Goal: Task Accomplishment & Management: Manage account settings

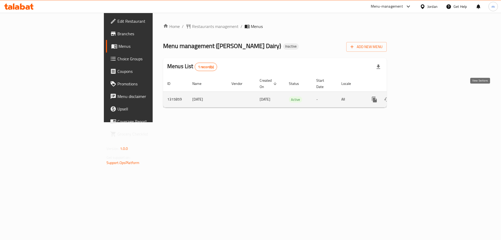
click at [418, 98] on link "enhanced table" at bounding box center [412, 99] width 13 height 13
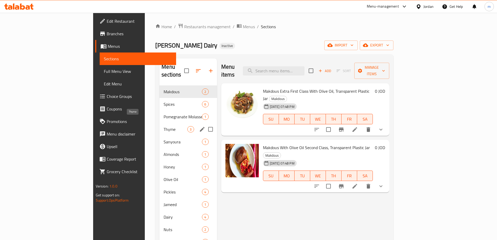
click at [164, 126] on span "Thyme" at bounding box center [176, 129] width 24 height 6
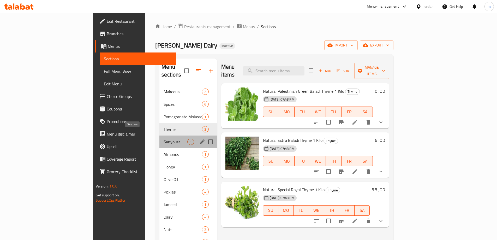
click at [164, 139] on span "Sanyoura" at bounding box center [176, 142] width 24 height 6
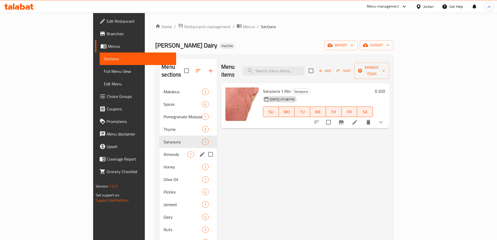
click at [164, 151] on span "Almonds" at bounding box center [176, 154] width 24 height 6
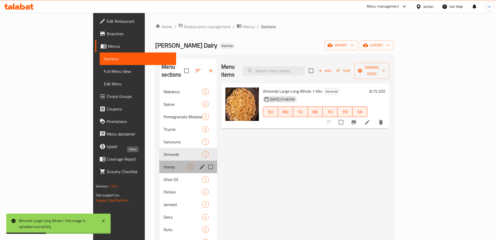
click at [164, 164] on span "Honey" at bounding box center [176, 167] width 24 height 6
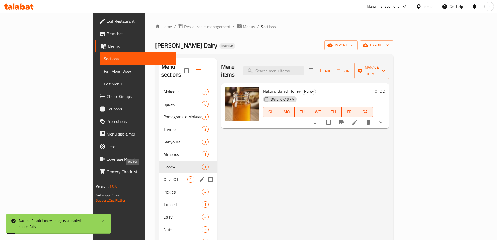
click at [164, 176] on span "Olive Oil" at bounding box center [176, 179] width 24 height 6
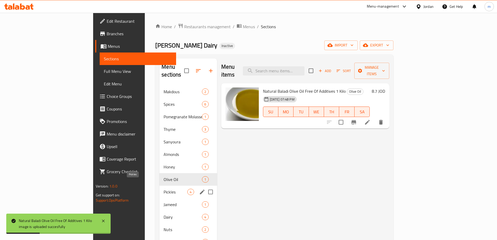
click at [164, 189] on span "Pickles" at bounding box center [176, 192] width 24 height 6
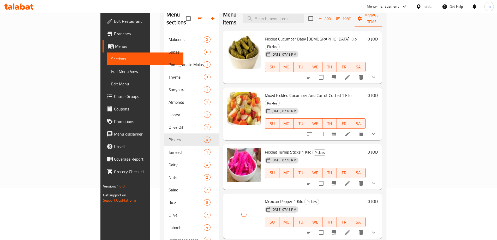
scroll to position [80, 0]
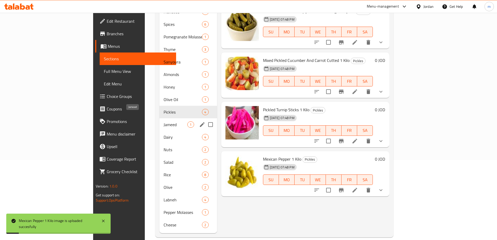
click at [164, 121] on span "Jameed" at bounding box center [176, 124] width 24 height 6
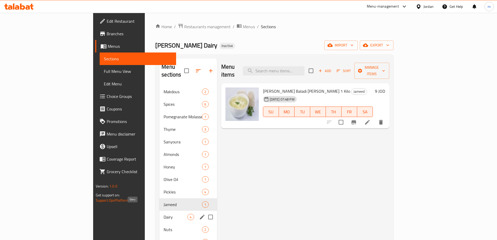
click at [164, 214] on span "Dairy" at bounding box center [176, 217] width 24 height 6
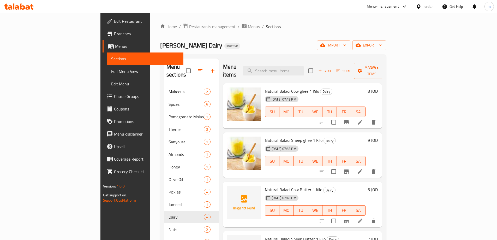
click at [253, 42] on div "[PERSON_NAME] Dairy Inactive import export" at bounding box center [273, 45] width 226 height 10
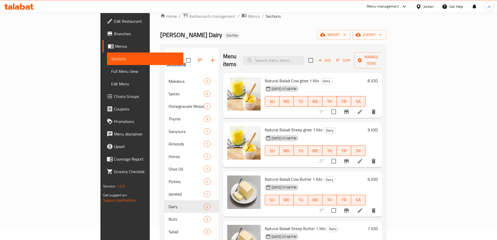
scroll to position [2, 0]
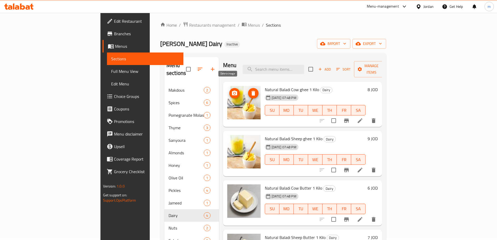
click at [251, 91] on icon "delete image" at bounding box center [253, 93] width 4 height 5
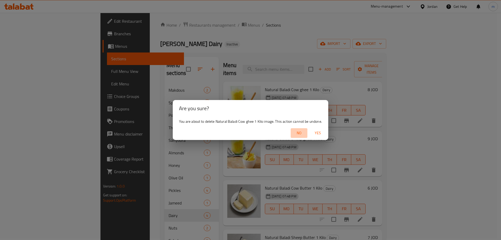
click at [298, 131] on span "No" at bounding box center [299, 133] width 13 height 7
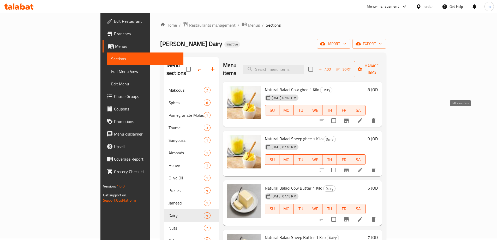
click at [362, 118] on icon at bounding box center [360, 120] width 5 height 5
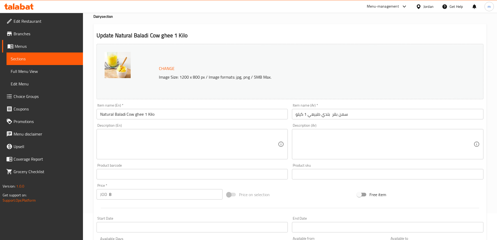
scroll to position [26, 0]
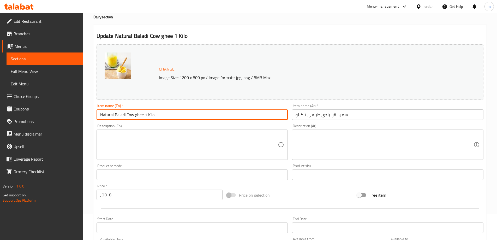
drag, startPoint x: 157, startPoint y: 116, endPoint x: 135, endPoint y: 116, distance: 22.2
click at [135, 116] on input "Natural Baladi Cow ghee 1 Kilo" at bounding box center [192, 114] width 191 height 10
click at [161, 115] on input "Natural Baladi Cow ghee 1 Kilo" at bounding box center [192, 114] width 191 height 10
drag, startPoint x: 133, startPoint y: 115, endPoint x: 126, endPoint y: 115, distance: 7.0
click at [126, 115] on input "Natural Baladi Cow ghee 1 Kilo" at bounding box center [192, 114] width 191 height 10
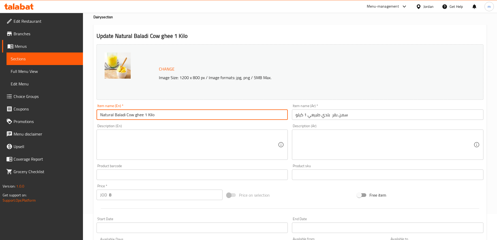
click at [137, 118] on input "Natural Baladi Cow ghee 1 Kilo" at bounding box center [192, 114] width 191 height 10
drag, startPoint x: 133, startPoint y: 115, endPoint x: 126, endPoint y: 116, distance: 6.6
click at [126, 116] on input "Natural Baladi Cow ghee 1 Kilo" at bounding box center [192, 114] width 191 height 10
drag, startPoint x: 146, startPoint y: 116, endPoint x: 136, endPoint y: 118, distance: 10.4
click at [136, 118] on input "Natural Baladi ghee 1 Kilo" at bounding box center [192, 114] width 191 height 10
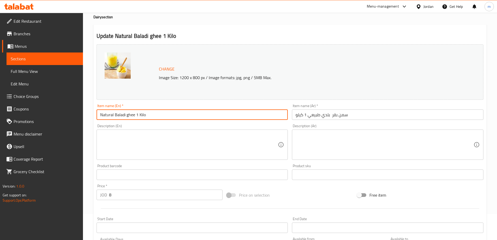
type input "Natural Baladi ghee 1 Kilo"
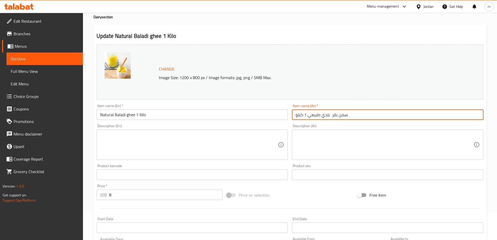
drag, startPoint x: 331, startPoint y: 116, endPoint x: 337, endPoint y: 117, distance: 6.0
click at [337, 117] on input "سمن بقر بلدي طبيعي 1 كيلو" at bounding box center [387, 114] width 191 height 10
click at [329, 117] on input "سمن بلدي طبيعي 1 كيلو" at bounding box center [387, 114] width 191 height 10
type input "سمن بلدي طبيعي 1 كيلو"
click at [257, 97] on div "Change Image Size: 1200 x 800 px / Image formats: jpg, png / 5MB Max." at bounding box center [290, 71] width 387 height 55
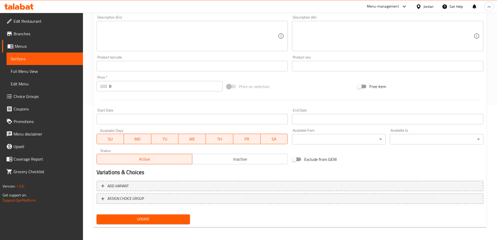
scroll to position [136, 0]
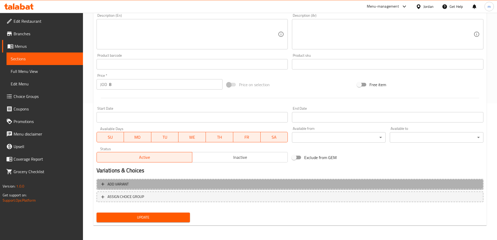
click at [122, 184] on span "Add variant" at bounding box center [117, 184] width 21 height 7
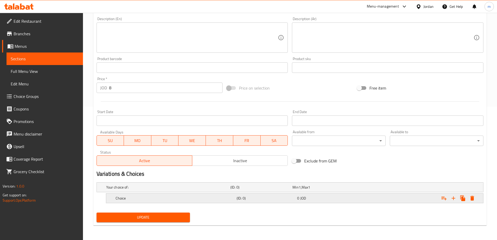
click at [260, 196] on h5 "(ID: 0)" at bounding box center [266, 197] width 58 height 5
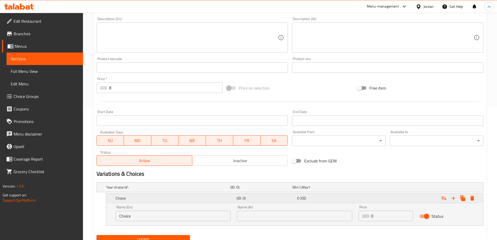
scroll to position [155, 0]
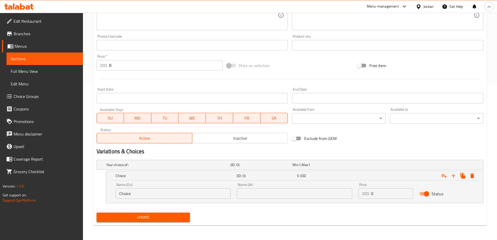
click at [158, 194] on input "Choice" at bounding box center [173, 193] width 115 height 10
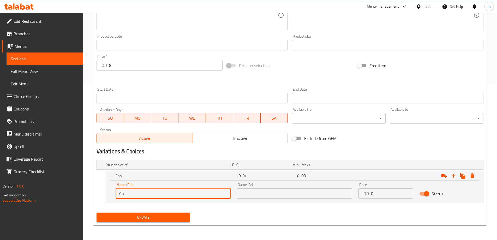
type input "C"
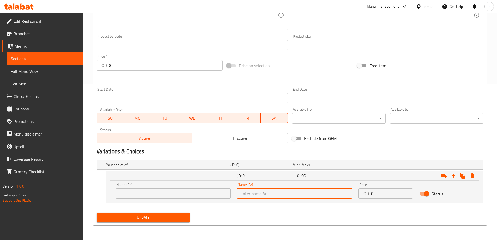
click at [250, 194] on input "text" at bounding box center [294, 193] width 115 height 10
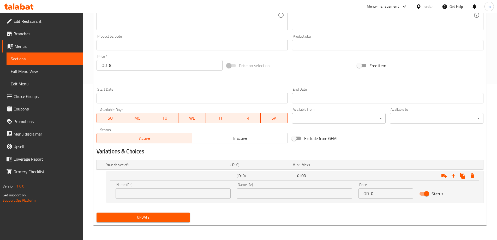
click at [250, 194] on input "text" at bounding box center [294, 193] width 115 height 10
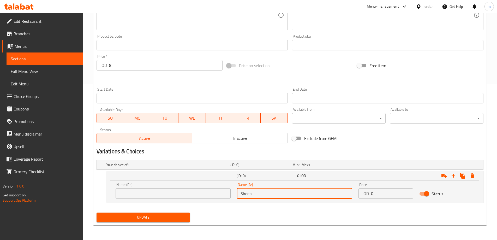
drag, startPoint x: 252, startPoint y: 195, endPoint x: 236, endPoint y: 196, distance: 16.4
click at [236, 196] on div "Name (Ar) Sheep Name (Ar)" at bounding box center [295, 190] width 122 height 22
type input "Sheep"
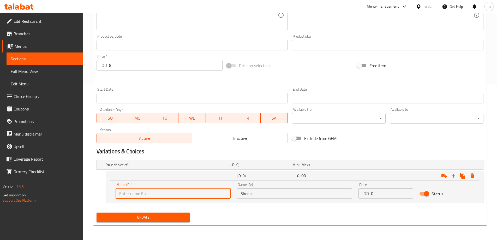
click at [135, 197] on input "text" at bounding box center [173, 193] width 115 height 10
paste input "Sheep"
type input "Sheep"
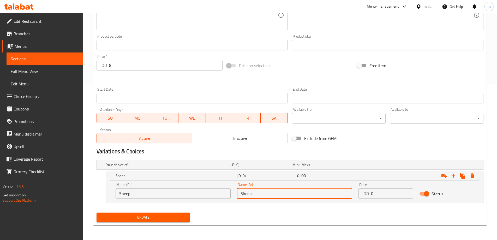
drag, startPoint x: 258, startPoint y: 196, endPoint x: 222, endPoint y: 198, distance: 35.8
click at [222, 198] on div "Name (En) Sheep Name (En) Name (Ar) Sheep Name (Ar) Price JOD 0 Price Status" at bounding box center [294, 190] width 364 height 22
type input "غنم"
click at [237, 233] on div "Home / Restaurants management / Menus / Sections / item / update Dairy section …" at bounding box center [290, 48] width 414 height 382
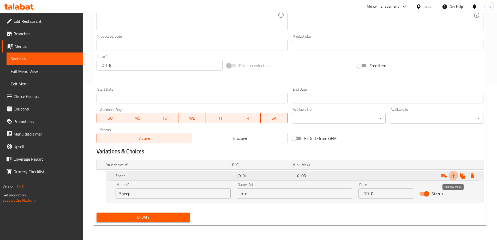
click at [453, 177] on icon "Expand" at bounding box center [454, 176] width 4 height 4
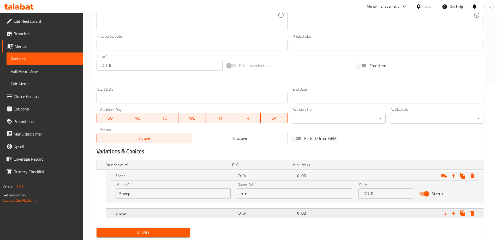
scroll to position [171, 0]
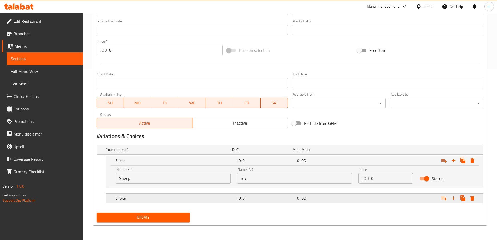
click at [202, 202] on div "Choice (ID: 0) 0 JOD" at bounding box center [296, 197] width 363 height 11
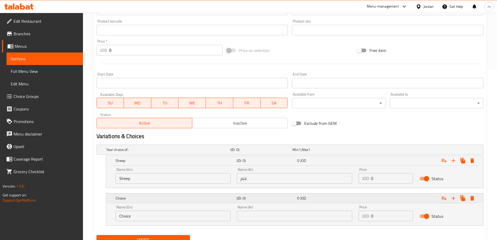
scroll to position [193, 0]
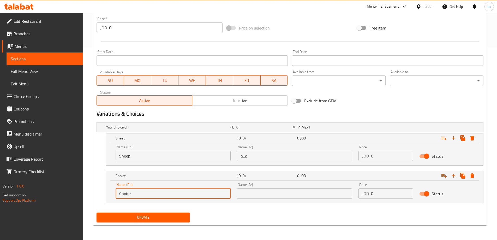
drag, startPoint x: 159, startPoint y: 194, endPoint x: 109, endPoint y: 196, distance: 50.1
click at [109, 196] on div "Name (En) Choice Name (En) Name (Ar) Name (Ar) Price JOD 0 Price Status" at bounding box center [294, 192] width 377 height 22
type input "ؤ"
type input "Cow"
click at [287, 196] on input "text" at bounding box center [294, 193] width 115 height 10
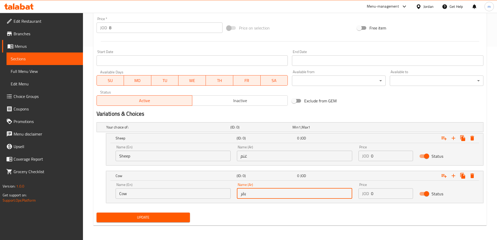
type input "بقر"
click at [301, 210] on div "Your choice of: (ID: 0) Min 1 , Max 1 Name (En) Your choice of: Name (En) Name …" at bounding box center [289, 165] width 391 height 90
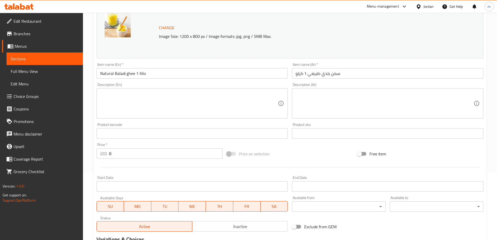
scroll to position [157, 0]
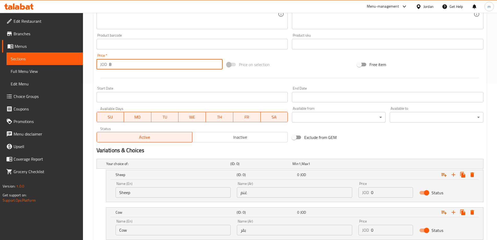
click at [109, 65] on div "JOD 8 Price *" at bounding box center [160, 64] width 126 height 10
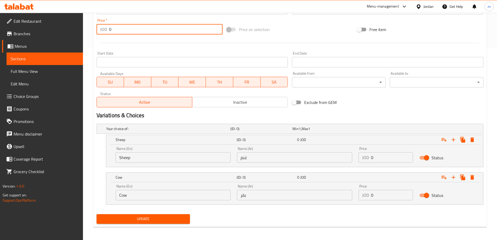
scroll to position [193, 0]
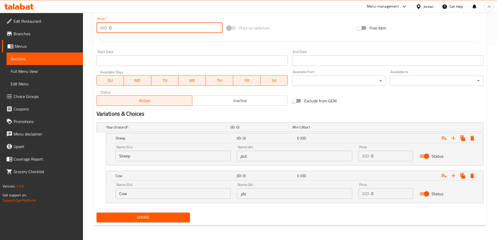
type input "0"
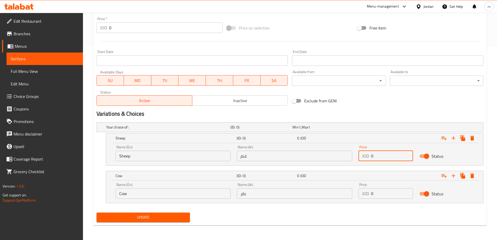
drag, startPoint x: 376, startPoint y: 158, endPoint x: 370, endPoint y: 158, distance: 5.7
click at [370, 158] on div "JOD 0 Price" at bounding box center [385, 156] width 55 height 10
type input "9"
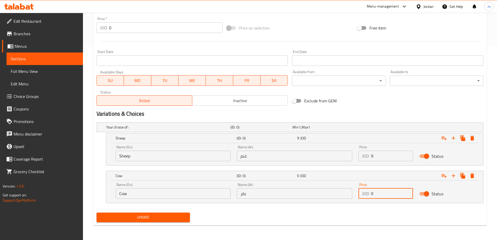
drag, startPoint x: 377, startPoint y: 196, endPoint x: 370, endPoint y: 196, distance: 6.5
click at [370, 196] on div "JOD 0 Price" at bounding box center [385, 193] width 55 height 10
type input "8"
click at [310, 215] on div "Update" at bounding box center [289, 217] width 391 height 14
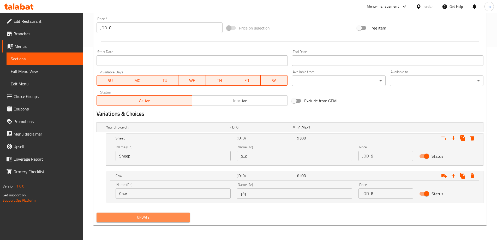
click at [167, 218] on span "Update" at bounding box center [143, 217] width 85 height 7
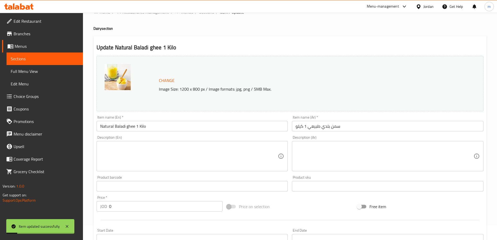
scroll to position [0, 0]
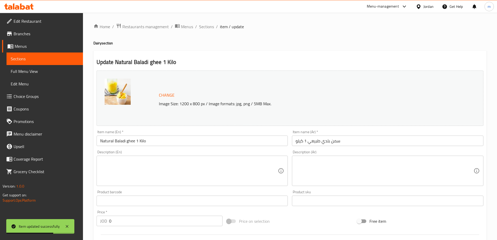
click at [37, 58] on span "Sections" at bounding box center [45, 59] width 68 height 6
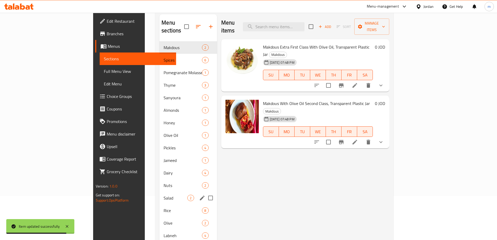
scroll to position [80, 0]
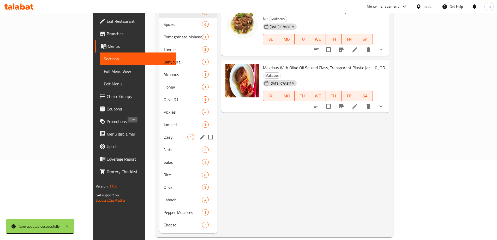
click at [164, 134] on span "Dairy" at bounding box center [176, 137] width 24 height 6
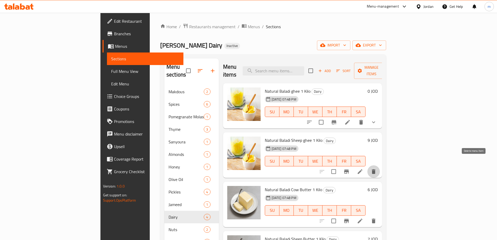
click at [377, 168] on icon "delete" at bounding box center [373, 171] width 6 height 6
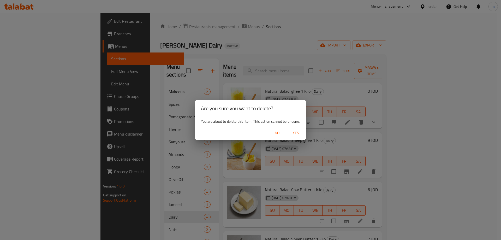
click at [296, 135] on span "Yes" at bounding box center [296, 133] width 13 height 7
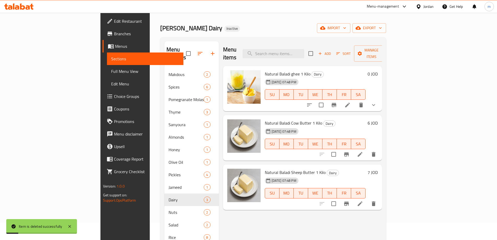
scroll to position [78, 0]
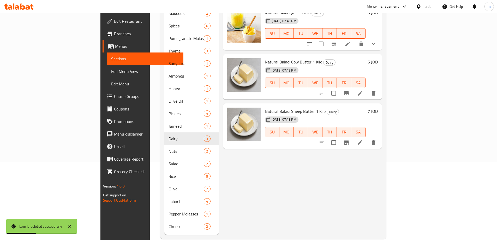
click at [367, 88] on li at bounding box center [360, 92] width 15 height 9
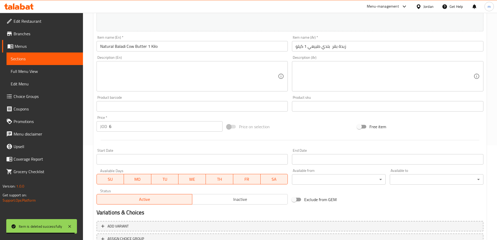
scroll to position [58, 0]
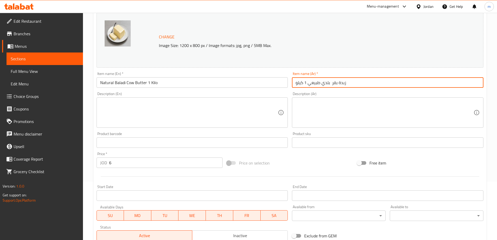
drag, startPoint x: 331, startPoint y: 83, endPoint x: 338, endPoint y: 84, distance: 7.4
click at [338, 84] on input "زبدة بقر بلدي طبيعي 1 كيلو" at bounding box center [387, 82] width 191 height 10
click at [329, 83] on input "زبدة بلدي طبيعي 1 كيلو" at bounding box center [387, 82] width 191 height 10
type input "زبدة بلدي طبيعي 1 كيلو"
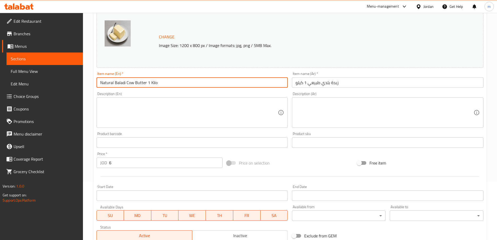
drag, startPoint x: 133, startPoint y: 83, endPoint x: 127, endPoint y: 83, distance: 6.8
click at [127, 83] on input "Natural Baladi Cow Butter 1 Kilo" at bounding box center [192, 82] width 191 height 10
click at [127, 83] on input "Natural Baladi Butter 1 Kilo" at bounding box center [192, 82] width 191 height 10
type input "Natural Baladi Butter 1 Kilo"
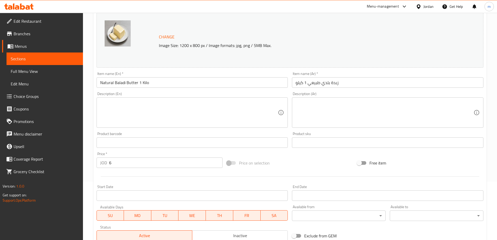
click at [133, 75] on div "Item name (En)   * Natural Baladi Butter 1 Kilo Item name (En) *" at bounding box center [192, 80] width 191 height 16
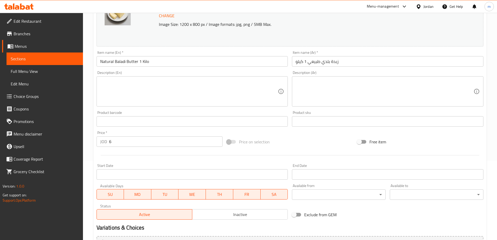
scroll to position [136, 0]
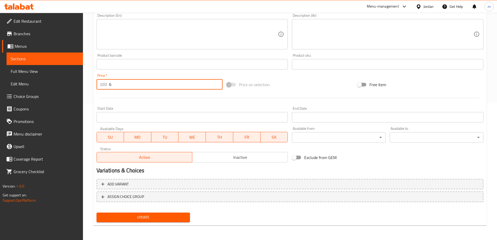
drag, startPoint x: 115, startPoint y: 82, endPoint x: 107, endPoint y: 84, distance: 8.4
click at [107, 84] on div "JOD 6 Price *" at bounding box center [160, 84] width 126 height 10
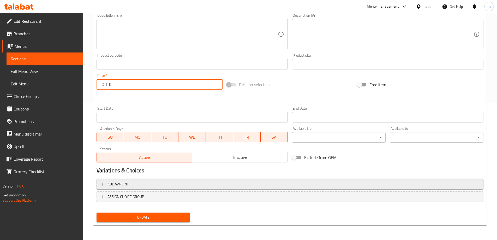
type input "0"
click at [114, 182] on span "Add variant" at bounding box center [117, 184] width 21 height 7
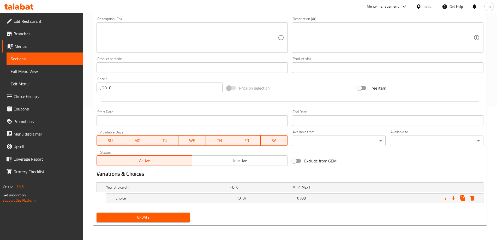
scroll to position [133, 0]
click at [197, 202] on div "Choice (ID: 0) 0 JOD" at bounding box center [296, 197] width 363 height 11
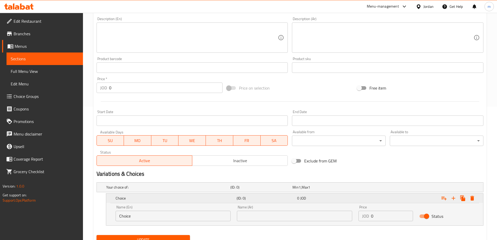
scroll to position [155, 0]
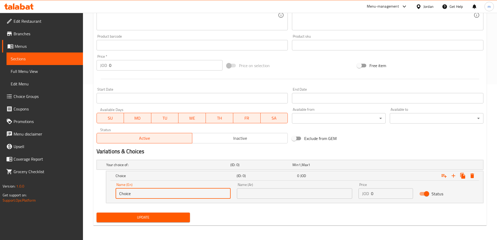
drag, startPoint x: 165, startPoint y: 197, endPoint x: 109, endPoint y: 195, distance: 55.9
click at [109, 195] on div "Name (En) Choice Name (En) Name (Ar) Name (Ar) Price JOD 0 Price Status" at bounding box center [294, 192] width 377 height 22
type input "س"
type input "Sheep"
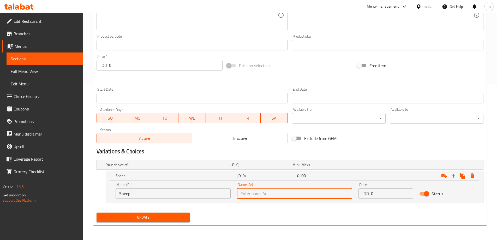
click at [267, 194] on input "text" at bounding box center [294, 193] width 115 height 10
type input "غنم"
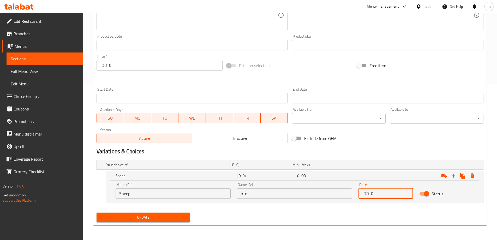
drag, startPoint x: 381, startPoint y: 196, endPoint x: 366, endPoint y: 196, distance: 14.3
click at [366, 196] on div "JOD 0 Price" at bounding box center [385, 193] width 55 height 10
type input "7"
click at [454, 178] on icon "Expand" at bounding box center [453, 175] width 6 height 6
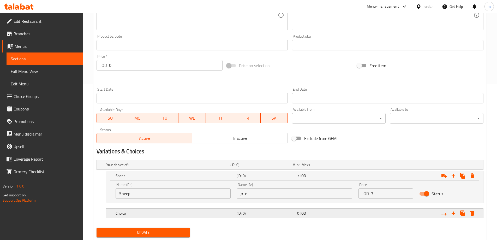
scroll to position [171, 0]
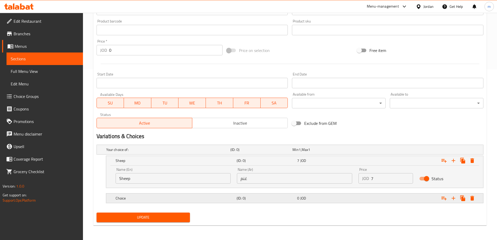
click at [226, 197] on h5 "Choice" at bounding box center [175, 197] width 119 height 5
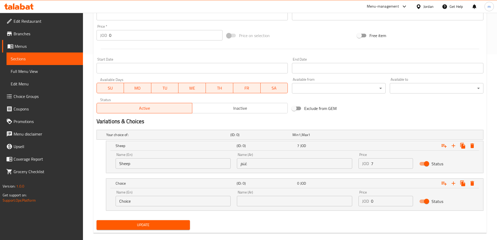
scroll to position [193, 0]
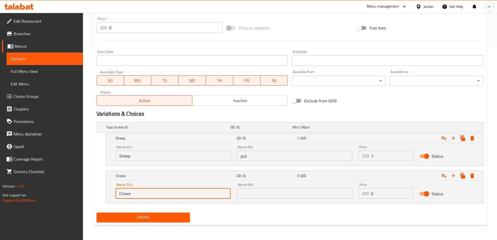
drag, startPoint x: 138, startPoint y: 193, endPoint x: 118, endPoint y: 195, distance: 20.2
click at [118, 195] on input "Choice" at bounding box center [173, 193] width 115 height 10
type input "ؤ"
type input "Cow"
click at [266, 197] on input "text" at bounding box center [294, 193] width 115 height 10
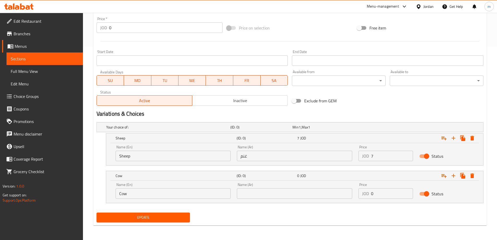
click at [271, 208] on nav at bounding box center [290, 206] width 387 height 4
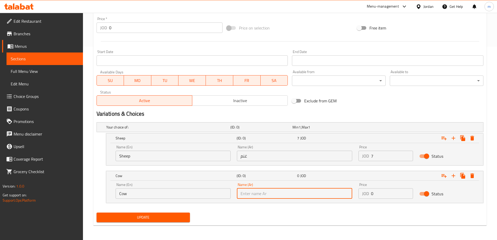
click at [263, 194] on input "text" at bounding box center [294, 193] width 115 height 10
type input "بقر"
drag, startPoint x: 252, startPoint y: 196, endPoint x: 222, endPoint y: 197, distance: 30.1
click at [222, 197] on div "Name (En) Cow Name (En) Name (Ar) بقر Name (Ar) Price JOD 0 Price Status" at bounding box center [294, 190] width 364 height 22
type input "بقر"
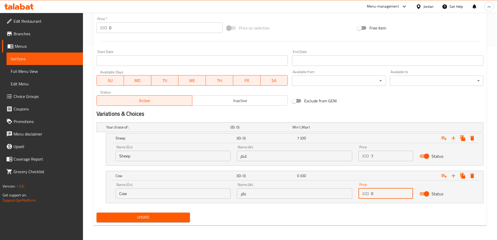
drag, startPoint x: 377, startPoint y: 193, endPoint x: 370, endPoint y: 195, distance: 7.7
click at [370, 195] on div "JOD 0 Price" at bounding box center [385, 193] width 55 height 10
type input "6"
click at [357, 210] on div "Your choice of: (ID: 0) Min 1 , Max 1 Name (En) Your choice of: Name (En) Name …" at bounding box center [289, 165] width 391 height 90
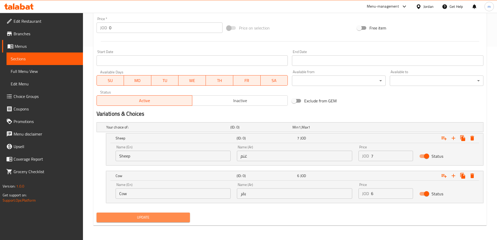
click at [164, 215] on span "Update" at bounding box center [143, 217] width 85 height 7
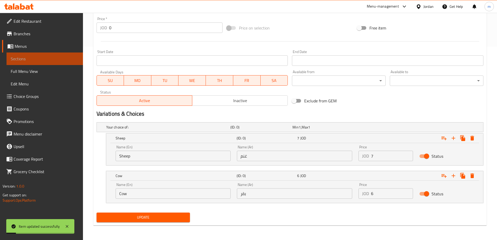
click at [29, 59] on span "Sections" at bounding box center [45, 59] width 68 height 6
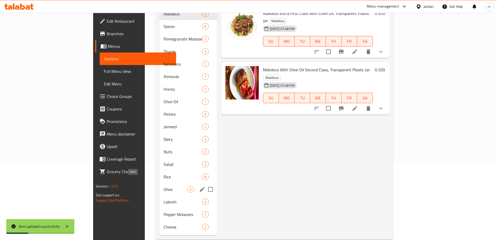
scroll to position [78, 0]
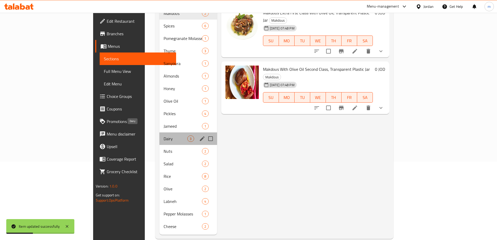
click at [164, 135] on span "Dairy" at bounding box center [176, 138] width 24 height 6
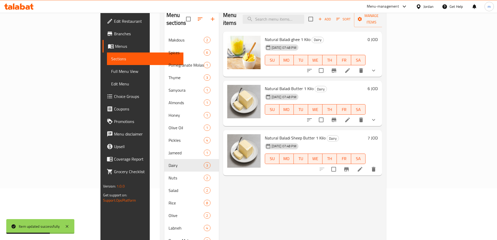
scroll to position [52, 0]
click at [375, 166] on icon "delete" at bounding box center [374, 168] width 4 height 5
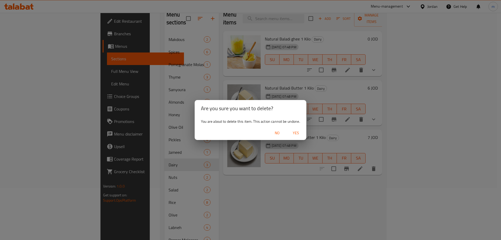
click at [279, 135] on span "No" at bounding box center [277, 133] width 13 height 7
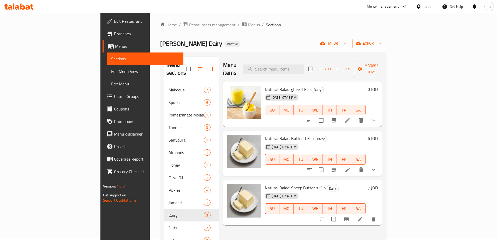
scroll to position [0, 0]
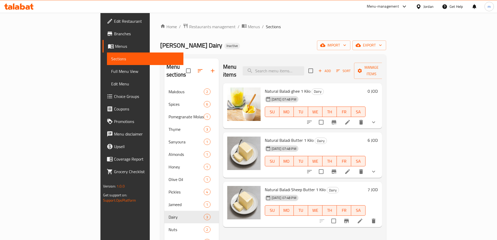
click at [111, 58] on span "Sections" at bounding box center [145, 59] width 68 height 6
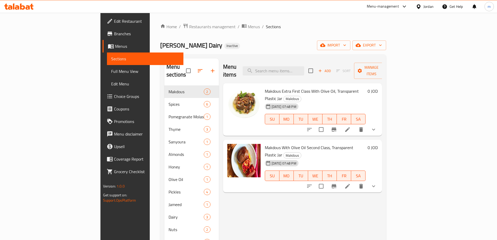
click at [111, 74] on span "Full Menu View" at bounding box center [145, 71] width 68 height 6
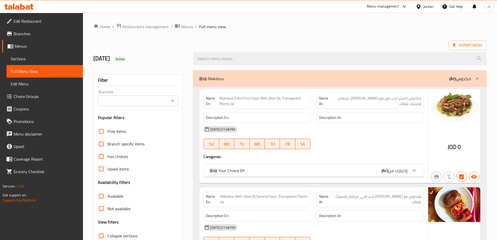
click at [34, 59] on span "Sections" at bounding box center [45, 59] width 68 height 6
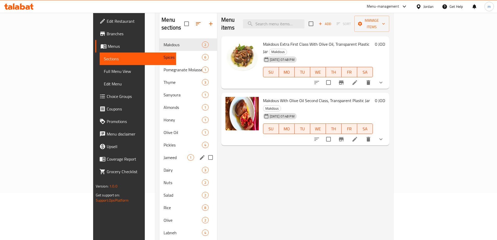
scroll to position [52, 0]
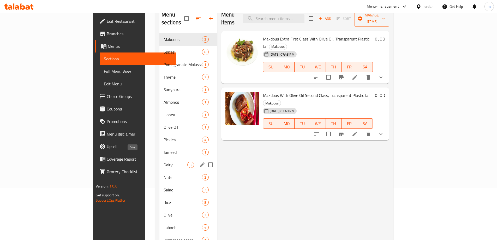
click at [164, 161] on span "Dairy" at bounding box center [176, 164] width 24 height 6
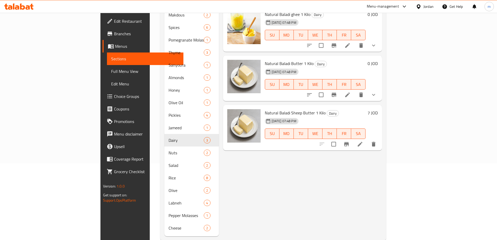
scroll to position [78, 0]
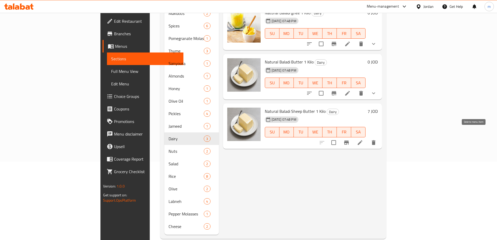
click at [375, 140] on icon "delete" at bounding box center [374, 142] width 4 height 5
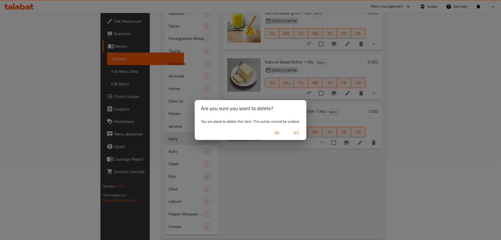
click at [295, 135] on span "Yes" at bounding box center [296, 133] width 13 height 7
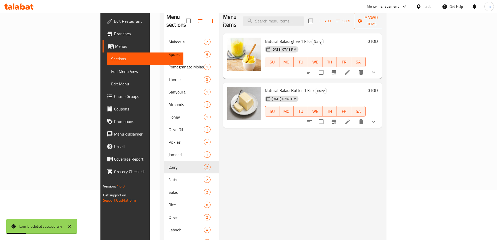
scroll to position [52, 0]
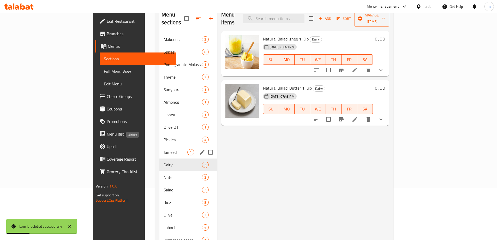
click at [164, 149] on span "Jameed" at bounding box center [176, 152] width 24 height 6
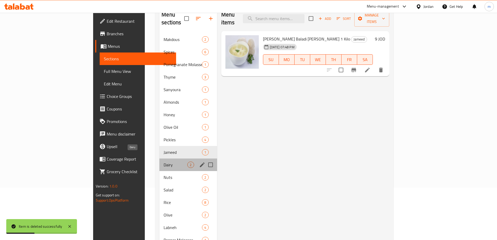
click at [164, 161] on span "Dairy" at bounding box center [176, 164] width 24 height 6
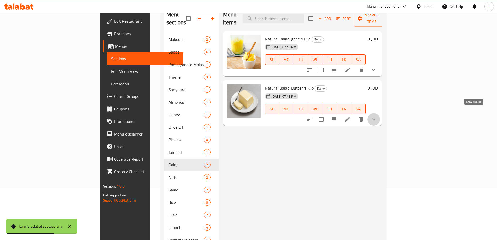
click at [377, 116] on icon "show more" at bounding box center [373, 119] width 6 height 6
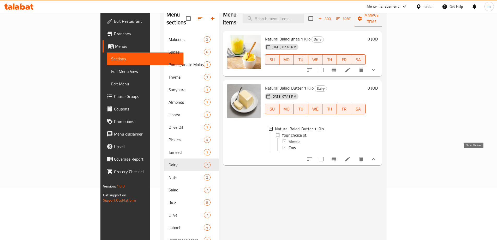
click at [377, 156] on icon "show more" at bounding box center [373, 159] width 6 height 6
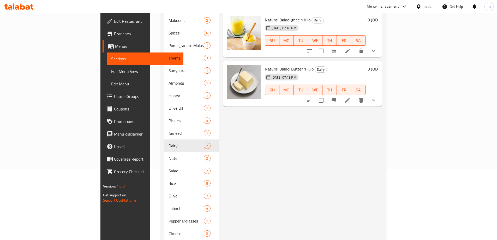
scroll to position [78, 0]
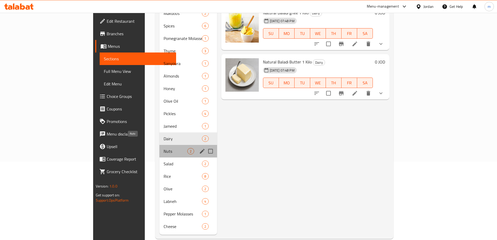
click at [164, 148] on span "Nuts" at bounding box center [176, 151] width 24 height 6
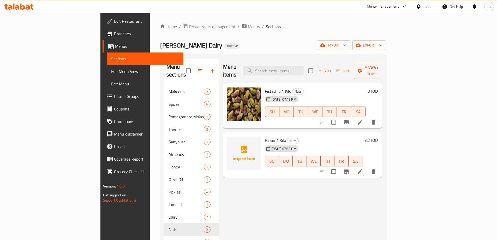
click at [246, 28] on ol "Home / Restaurants management / Menus / Sections" at bounding box center [273, 26] width 226 height 7
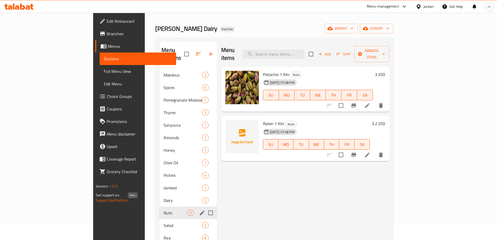
scroll to position [26, 0]
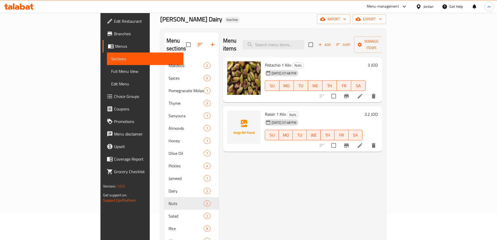
click at [232, 164] on div "Menu items Add Sort Manage items Pistachio 1 Kilo Nuts [DATE] 07:48 PM SU MO TU…" at bounding box center [300, 159] width 163 height 254
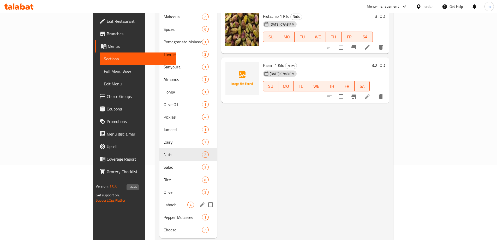
scroll to position [78, 0]
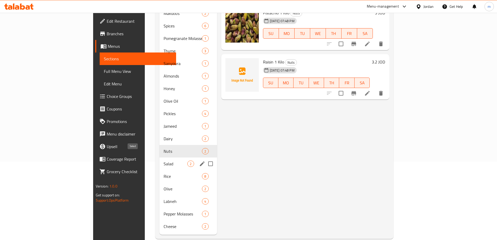
click at [164, 160] on span "Salad" at bounding box center [176, 163] width 24 height 6
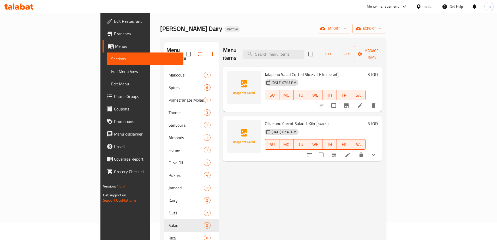
scroll to position [26, 0]
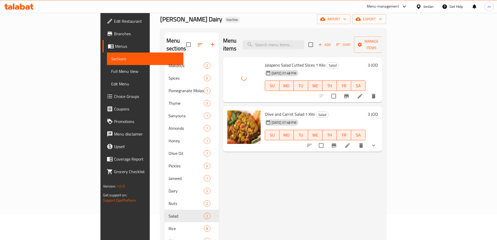
click at [257, 178] on div "Menu items Add Sort Manage items Jalapeno Salad Cutted Slices 1 Kilo Salad [DAT…" at bounding box center [300, 159] width 163 height 254
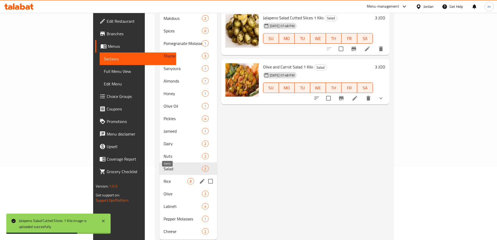
scroll to position [80, 0]
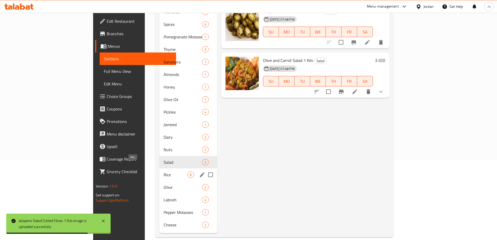
click at [164, 171] on span "Rice" at bounding box center [176, 174] width 24 height 6
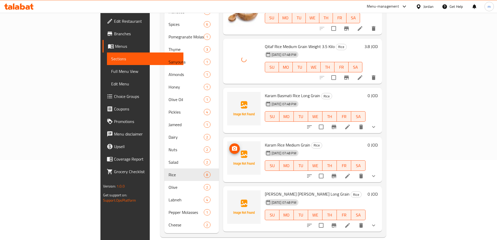
scroll to position [130, 0]
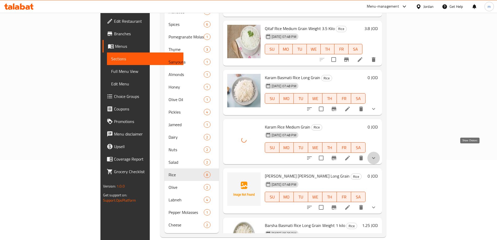
click at [377, 155] on icon "show more" at bounding box center [373, 158] width 6 height 6
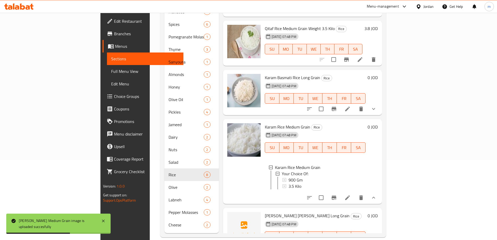
click at [377, 194] on icon "show more" at bounding box center [373, 197] width 6 height 6
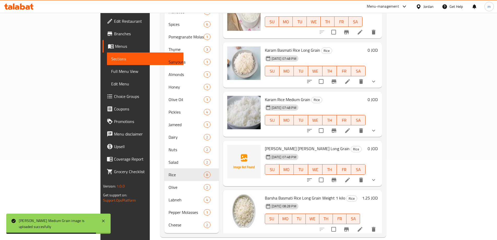
scroll to position [160, 0]
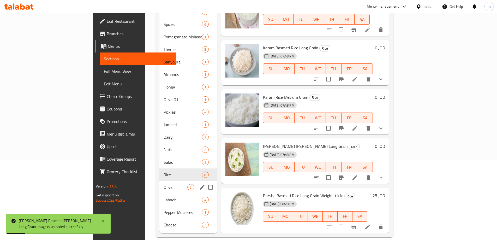
click at [164, 184] on span "Olive" at bounding box center [176, 187] width 24 height 6
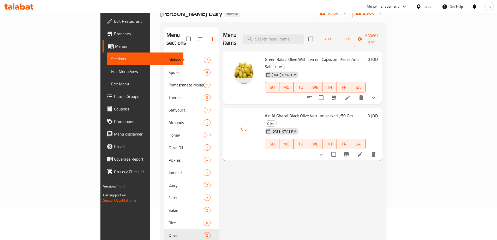
scroll to position [52, 0]
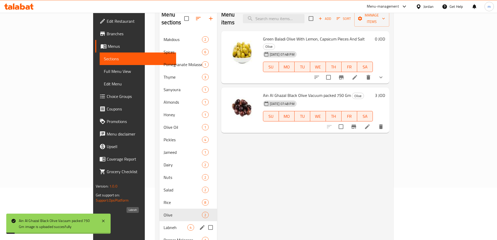
click at [164, 224] on span "Labneh" at bounding box center [176, 227] width 24 height 6
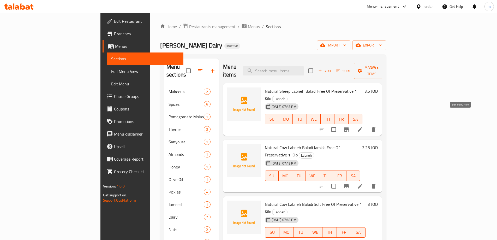
click at [363, 126] on icon at bounding box center [360, 129] width 6 height 6
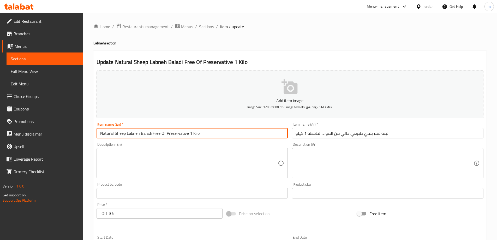
drag, startPoint x: 188, startPoint y: 133, endPoint x: 115, endPoint y: 134, distance: 73.3
click at [115, 134] on input "Natural Sheep Labneh Baladi Free Of Preservative 1 Kilo" at bounding box center [192, 133] width 191 height 10
click at [142, 131] on input "Natural Sheep Labneh Baladi Free Of Preservative 1 Kilo" at bounding box center [192, 133] width 191 height 10
drag, startPoint x: 100, startPoint y: 133, endPoint x: 124, endPoint y: 132, distance: 24.0
click at [124, 132] on input "Natural Sheep Labneh Baladi Free Of Preservative 1 Kilo" at bounding box center [192, 133] width 191 height 10
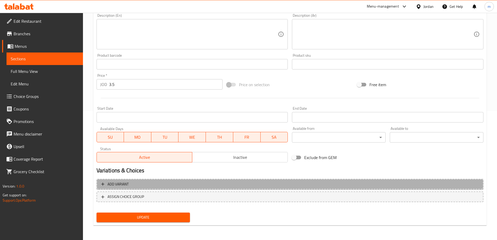
click at [125, 182] on span "Add variant" at bounding box center [117, 184] width 21 height 7
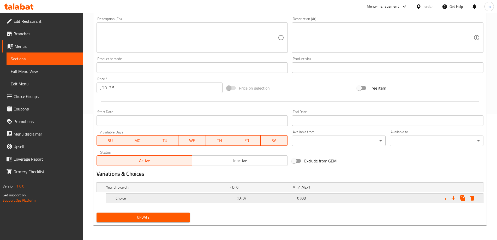
click at [193, 198] on h5 "Choice" at bounding box center [175, 197] width 119 height 5
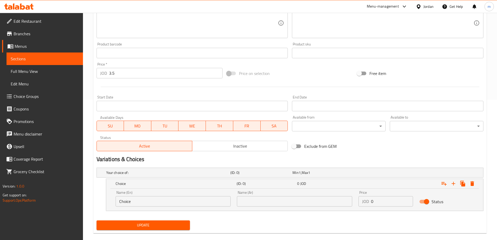
scroll to position [148, 0]
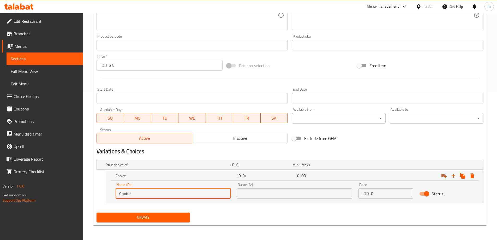
drag, startPoint x: 140, startPoint y: 193, endPoint x: 111, endPoint y: 195, distance: 28.8
click at [111, 195] on div "Name (En) Choice Name (En) Name (Ar) Name (Ar) Price JOD 0 Price Status" at bounding box center [294, 192] width 377 height 22
paste input "Natural Sheep"
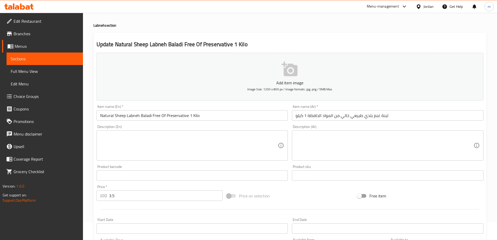
scroll to position [17, 0]
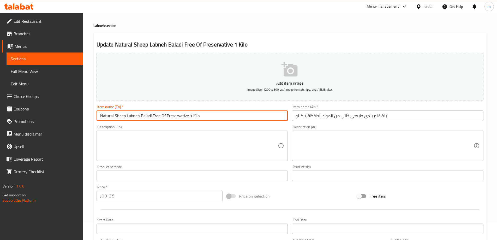
drag, startPoint x: 140, startPoint y: 115, endPoint x: 187, endPoint y: 115, distance: 47.0
click at [187, 115] on input "Natural Sheep Labneh Baladi Free Of Preservative 1 Kilo" at bounding box center [192, 115] width 191 height 10
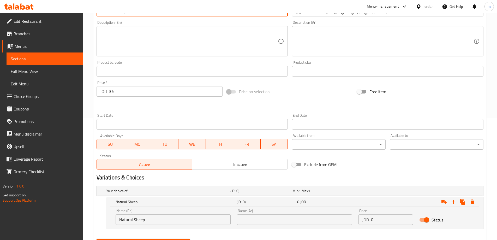
scroll to position [148, 0]
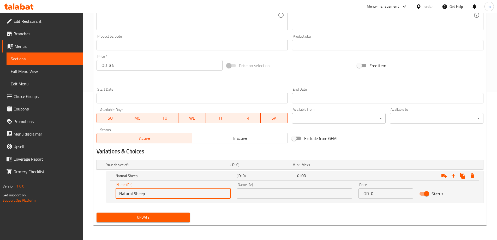
click at [156, 195] on input "Natural Sheep" at bounding box center [173, 193] width 115 height 10
paste input "Baladi Free Of Preservative"
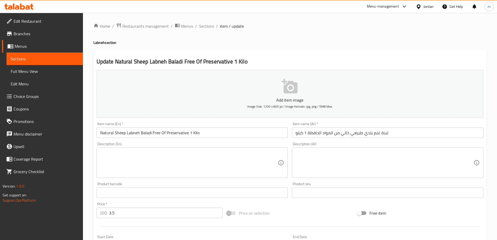
scroll to position [0, 0]
type input "Natural Sheep Baladi Free Of Preservative"
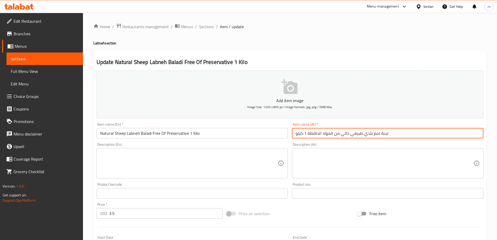
drag, startPoint x: 379, startPoint y: 133, endPoint x: 308, endPoint y: 135, distance: 71.0
click at [308, 135] on input "لبنة غنم بلدي طبيعي خالي من المواد الحافظة 1 كيلو" at bounding box center [387, 133] width 191 height 10
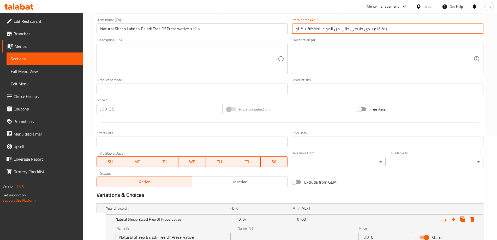
scroll to position [148, 0]
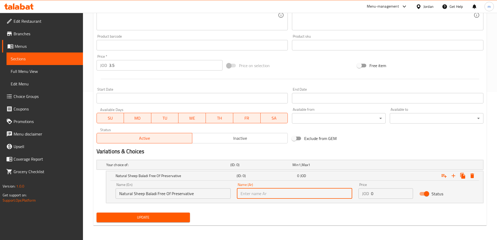
click at [260, 190] on input "text" at bounding box center [294, 193] width 115 height 10
paste input "غنم بلدي طبيعي خالي من المواد الحافظة"
type input "غنم بلدي طبيعي خالي من المواد الحافظة"
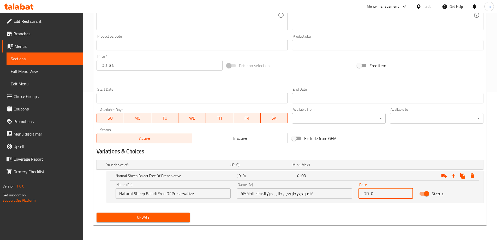
drag, startPoint x: 375, startPoint y: 195, endPoint x: 370, endPoint y: 195, distance: 5.0
click at [370, 195] on div "JOD 0 Price" at bounding box center [385, 193] width 55 height 10
type input "3.5"
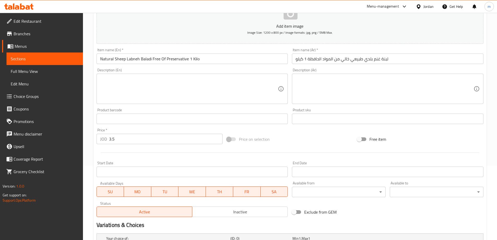
scroll to position [70, 0]
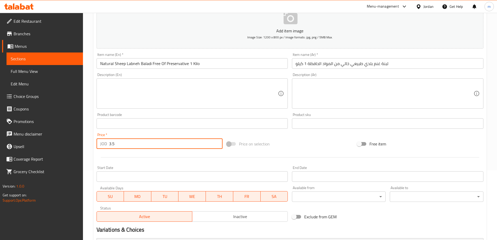
drag, startPoint x: 115, startPoint y: 145, endPoint x: 109, endPoint y: 145, distance: 6.0
click at [109, 145] on input "3.5" at bounding box center [166, 143] width 114 height 10
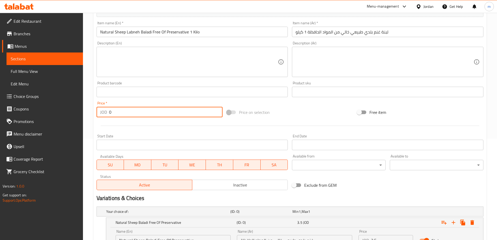
scroll to position [148, 0]
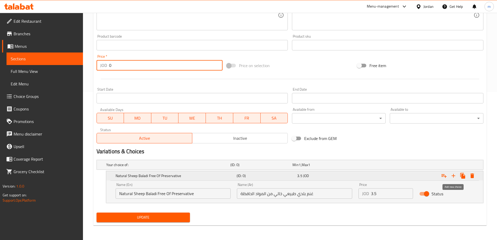
type input "0"
click at [453, 177] on icon "Expand" at bounding box center [453, 175] width 6 height 6
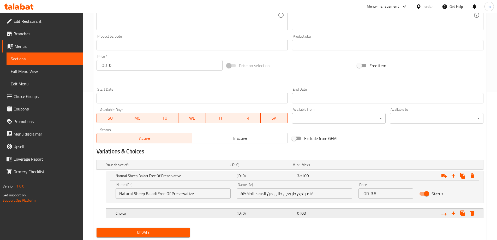
click at [220, 215] on h5 "Choice" at bounding box center [175, 213] width 119 height 5
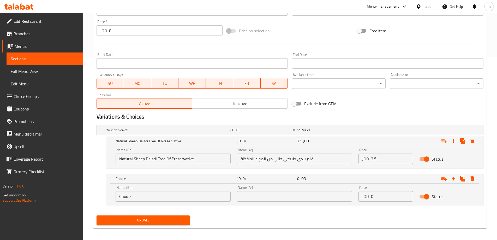
scroll to position [185, 0]
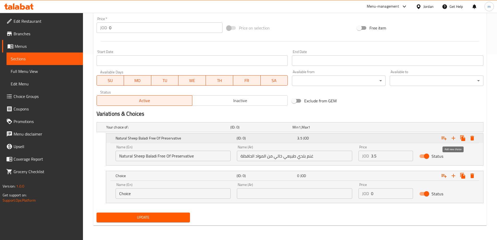
click at [454, 141] on icon "Expand" at bounding box center [453, 138] width 6 height 6
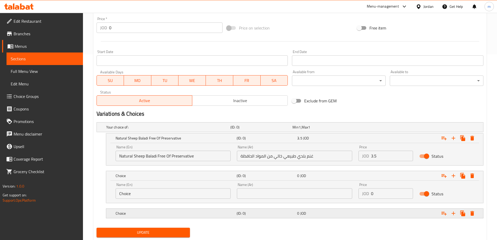
click at [225, 211] on h5 "Choice" at bounding box center [175, 213] width 119 height 5
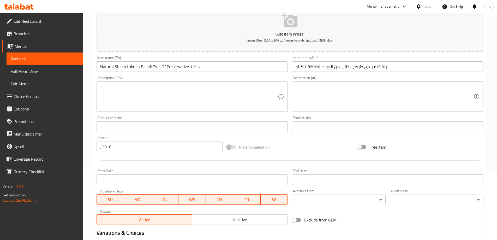
scroll to position [0, 0]
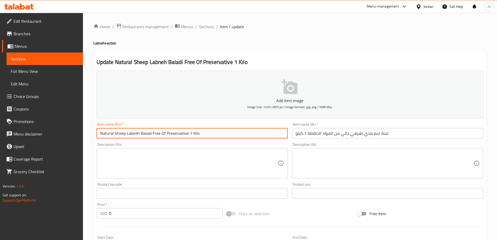
drag, startPoint x: 187, startPoint y: 133, endPoint x: 140, endPoint y: 136, distance: 47.3
click at [140, 136] on input "Natural Sheep Labneh Baladi Free Of Preservative 1 Kilo" at bounding box center [192, 133] width 191 height 10
drag, startPoint x: 124, startPoint y: 134, endPoint x: 83, endPoint y: 134, distance: 41.2
click at [83, 134] on div "Home / Restaurants management / Menus / Sections / item / update Labneh section…" at bounding box center [290, 238] width 414 height 450
click at [101, 134] on input "Labneh 1 Kilo" at bounding box center [192, 133] width 191 height 10
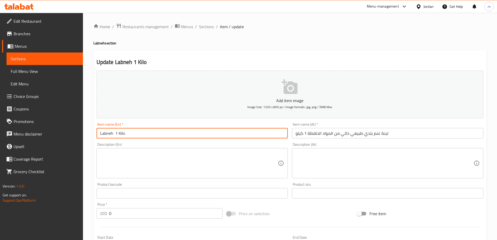
click at [116, 133] on input "Labneh 1 Kilo" at bounding box center [192, 133] width 191 height 10
type input "Labneh 1 Kilo"
click at [285, 125] on div "Item name (En)   * Labneh 1 Kilo Item name (En) *" at bounding box center [192, 130] width 191 height 16
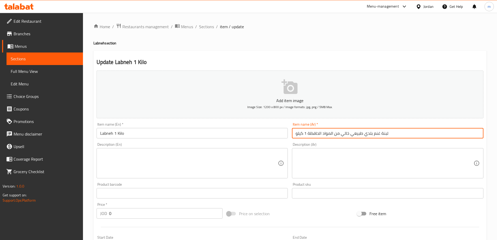
drag, startPoint x: 379, startPoint y: 133, endPoint x: 309, endPoint y: 137, distance: 70.3
click at [309, 137] on input "لبنة غنم بلدي طبيعي خالي من المواد الحافظة 1 كيلو" at bounding box center [387, 133] width 191 height 10
click at [306, 136] on input "لبنة 1 كيلو" at bounding box center [387, 133] width 191 height 10
click at [308, 133] on input "لبنة 1 كيلو" at bounding box center [387, 133] width 191 height 10
click at [307, 134] on input "لبنة 1 كيلو" at bounding box center [387, 133] width 191 height 10
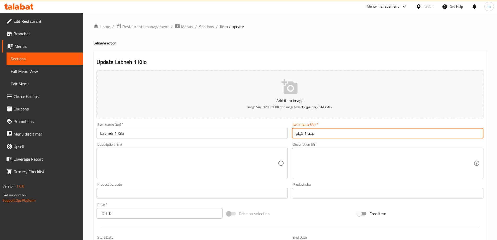
click at [307, 134] on input "لبنة 1 كيلو" at bounding box center [387, 133] width 191 height 10
type input "لبنة 1 كيلو"
click at [274, 122] on div "Item name (En)   * Labneh 1 Kilo Item name (En) *" at bounding box center [192, 130] width 196 height 20
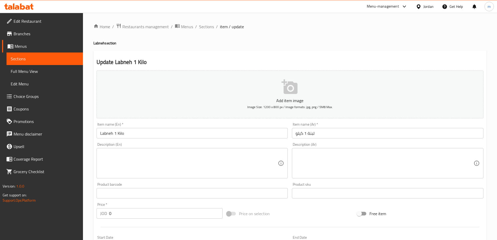
click at [307, 135] on input "لبنة 1 كيلو" at bounding box center [387, 133] width 191 height 10
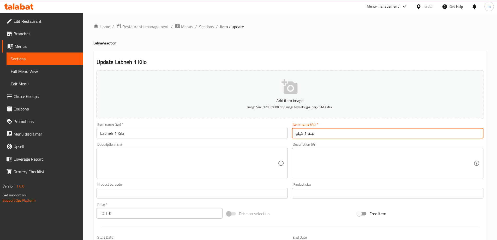
click at [308, 135] on input "لبنة 1 كيلو" at bounding box center [387, 133] width 191 height 10
click at [307, 135] on input "لبنة 1 كيلو" at bounding box center [387, 133] width 191 height 10
click at [308, 135] on input "لبنة 1 كيلو" at bounding box center [387, 133] width 191 height 10
click at [255, 121] on div "Item name (En)   * Labneh 1 Kilo Item name (En) *" at bounding box center [192, 130] width 196 height 20
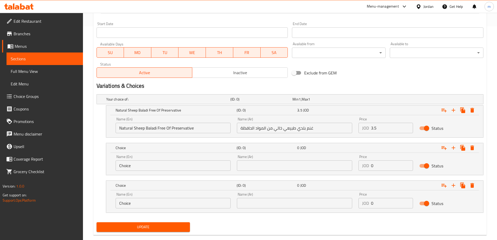
scroll to position [223, 0]
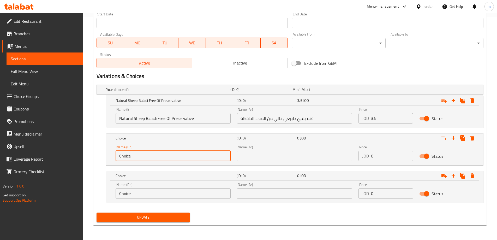
drag, startPoint x: 141, startPoint y: 155, endPoint x: 117, endPoint y: 157, distance: 24.0
click at [117, 157] on input "Choice" at bounding box center [173, 156] width 115 height 10
paste input "Natural Cow"
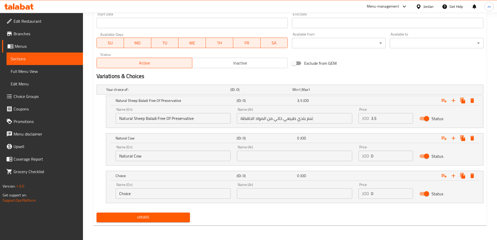
click at [149, 155] on input "Natural Cow" at bounding box center [173, 156] width 115 height 10
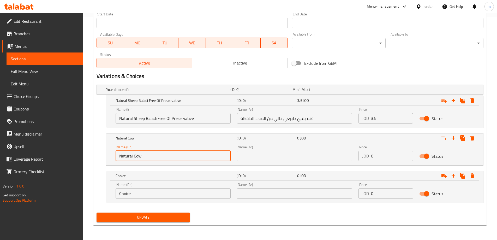
paste input "Baladi Jamida Free Of Preservative"
click at [153, 157] on input "Natural Cow Baladi Jamida Free Of Preservative" at bounding box center [173, 156] width 115 height 10
click at [149, 156] on input "Natural Cow Baladi Jamida Free Of Preservative" at bounding box center [173, 156] width 115 height 10
click at [204, 157] on input "Natural Cow Baladi Jamida Free Of Preservative" at bounding box center [173, 156] width 115 height 10
type input "Natural Cow Baladi Jamida Free Of Preservative"
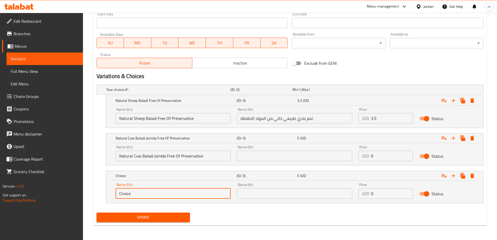
click at [144, 192] on input "Choice" at bounding box center [173, 193] width 115 height 10
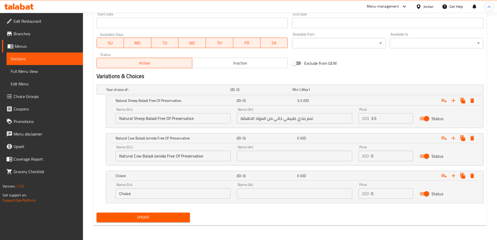
click at [261, 157] on input "text" at bounding box center [294, 156] width 115 height 10
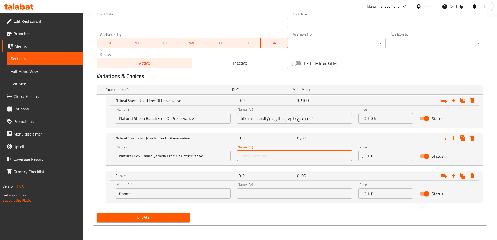
paste input "بقر جامدة بلدي طبيعي خالي من المواد الحافظة"
click at [316, 156] on input "بقر جامدة بلدي طبيعي خالي من المواد الحافظة" at bounding box center [294, 156] width 115 height 10
click at [324, 156] on input "بقر جامدة بلدي طبيعي خالي من المواد الحافظة" at bounding box center [294, 156] width 115 height 10
type input "بقر جامدة بلدي طبيعي خالي من المواد الحافظة"
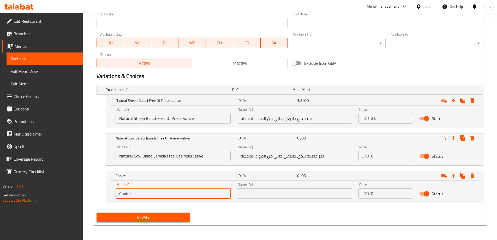
click at [157, 197] on input "Choice" at bounding box center [173, 193] width 115 height 10
click at [125, 193] on input "Choice" at bounding box center [173, 193] width 115 height 10
click at [138, 195] on input "Choice" at bounding box center [173, 193] width 115 height 10
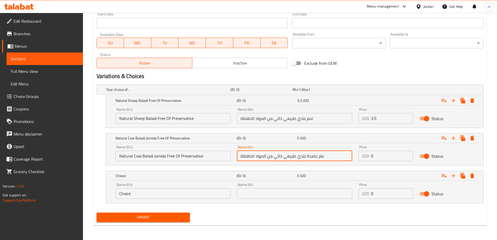
drag, startPoint x: 265, startPoint y: 159, endPoint x: 255, endPoint y: 158, distance: 10.1
click at [255, 158] on input "بقر جامدة بلدي طبيعي خالي من المواد الحافظة" at bounding box center [294, 156] width 115 height 10
click at [297, 146] on div "Name (Ar) بقر جامدة بلدي طبيعي خالي من المواد الحافظة Name (Ar)" at bounding box center [294, 153] width 115 height 16
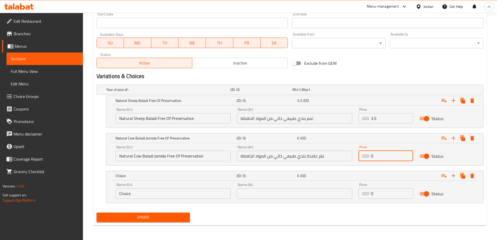
drag, startPoint x: 384, startPoint y: 156, endPoint x: 370, endPoint y: 157, distance: 14.4
click at [370, 157] on div "JOD 0 Price" at bounding box center [385, 156] width 55 height 10
type input "3.25"
click at [168, 196] on input "Choice" at bounding box center [173, 193] width 115 height 10
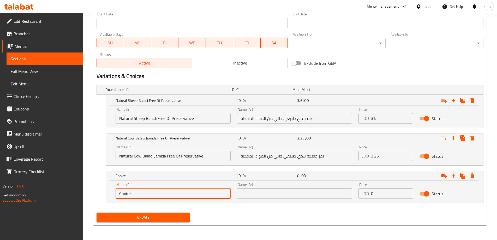
drag, startPoint x: 144, startPoint y: 195, endPoint x: 114, endPoint y: 195, distance: 29.5
click at [114, 195] on div "Name (En) Choice Name (En)" at bounding box center [173, 190] width 122 height 22
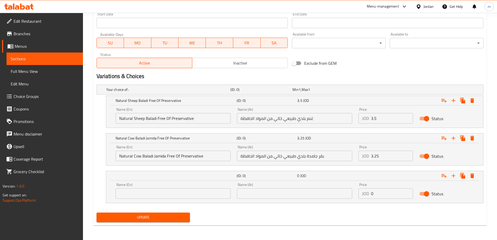
click at [140, 192] on input "text" at bounding box center [173, 193] width 115 height 10
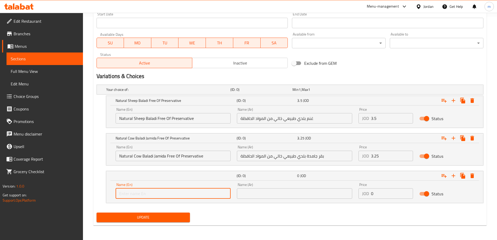
paste input "Natural Cow"
click at [170, 194] on input "Natural Cow" at bounding box center [173, 193] width 115 height 10
paste input "Baladi Soft Free Of Preservative"
type input "Natural Cow Baladi Soft Free Of Preservative"
click at [229, 207] on nav at bounding box center [290, 206] width 387 height 4
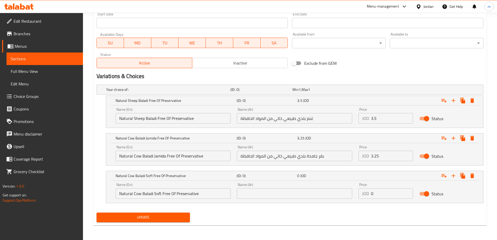
click at [307, 195] on input "text" at bounding box center [294, 193] width 115 height 10
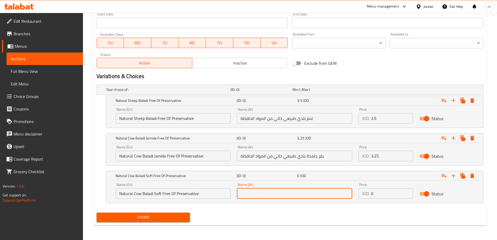
paste input "بقر طرية بلدي طبيعي خالي من مواد الحافظة 1 كيلو"
click at [323, 195] on input "بقر طرية بلدي طبيعي خالي من مواد الحافظة 1 كيلو" at bounding box center [294, 193] width 115 height 10
click at [326, 209] on div "Your choice of: (ID: 0) Min 1 , Max 1 Name (En) Your choice of: Name (En) Name …" at bounding box center [289, 146] width 391 height 128
drag, startPoint x: 239, startPoint y: 194, endPoint x: 249, endPoint y: 193, distance: 9.4
click at [249, 193] on input "بقر طرية بلدي طبيعي خالي من مواد الحافظة 1 كيلو" at bounding box center [294, 193] width 115 height 10
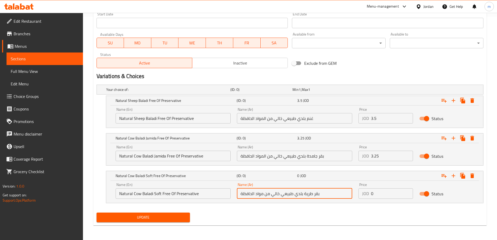
click at [293, 207] on nav at bounding box center [290, 206] width 387 height 4
click at [263, 194] on input "بقر طرية بلدي طبيعي خالي من مواد الحافظة" at bounding box center [294, 193] width 115 height 10
type input "بقر طرية بلدي طبيعي خالي من المواد الحافظة"
click at [262, 212] on div "Update" at bounding box center [289, 217] width 391 height 14
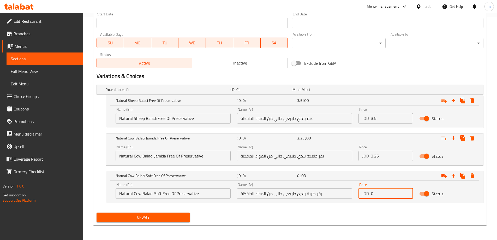
drag, startPoint x: 378, startPoint y: 193, endPoint x: 368, endPoint y: 195, distance: 10.3
click at [368, 195] on div "JOD 0 Price" at bounding box center [385, 193] width 55 height 10
type input "3"
click at [347, 216] on div "Update" at bounding box center [289, 217] width 391 height 14
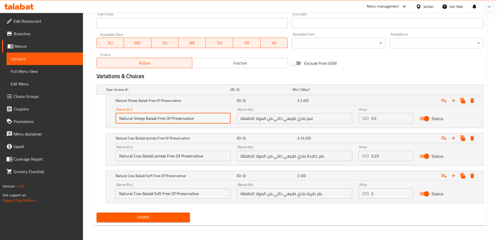
drag, startPoint x: 197, startPoint y: 119, endPoint x: 118, endPoint y: 119, distance: 78.3
click at [118, 119] on input "Natural Sheep Baladi Free Of Preservative" at bounding box center [173, 118] width 115 height 10
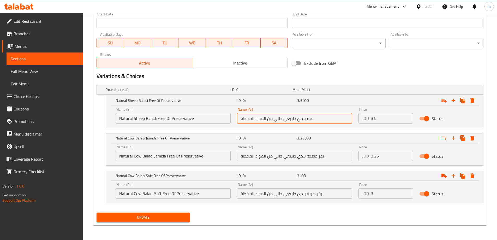
drag, startPoint x: 316, startPoint y: 118, endPoint x: 242, endPoint y: 121, distance: 74.7
click at [242, 121] on input "غنم بلدي طبيعي خالي من المواد الحافظة" at bounding box center [294, 118] width 115 height 10
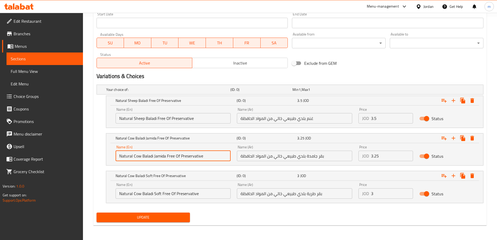
drag, startPoint x: 208, startPoint y: 155, endPoint x: 113, endPoint y: 155, distance: 95.5
click at [113, 155] on div "Name (En) Natural Cow Baladi Jamida Free Of Preservative Name (En)" at bounding box center [173, 153] width 122 height 22
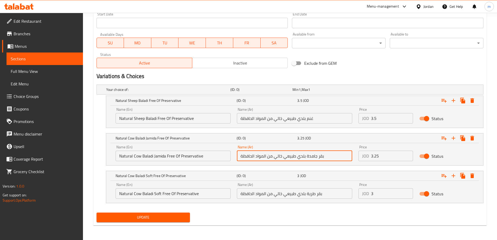
drag, startPoint x: 326, startPoint y: 155, endPoint x: 241, endPoint y: 156, distance: 85.3
click at [241, 156] on input "بقر جامدة بلدي طبيعي خالي من المواد الحافظة" at bounding box center [294, 156] width 115 height 10
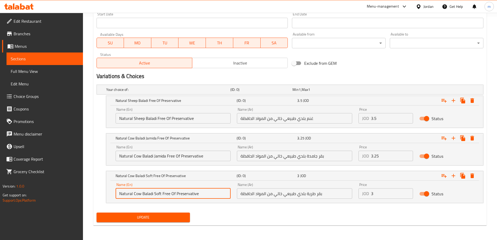
drag, startPoint x: 209, startPoint y: 194, endPoint x: 106, endPoint y: 193, distance: 102.5
click at [106, 193] on div "Name (En) Natural Cow Baladi Soft Free Of Preservative Name (En) Name (Ar) بقر …" at bounding box center [294, 192] width 377 height 22
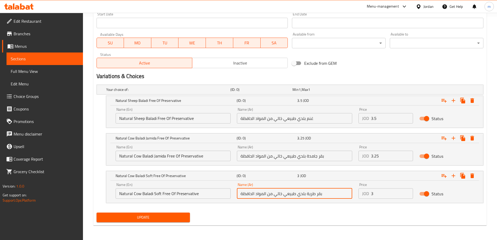
drag, startPoint x: 326, startPoint y: 195, endPoint x: 238, endPoint y: 195, distance: 87.6
click at [238, 195] on input "بقر طرية بلدي طبيعي خالي من المواد الحافظة" at bounding box center [294, 193] width 115 height 10
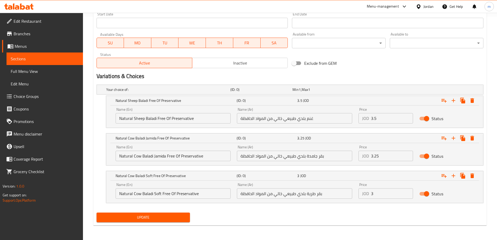
click at [333, 195] on input "بقر طرية بلدي طبيعي خالي من المواد الحافظة" at bounding box center [294, 193] width 115 height 10
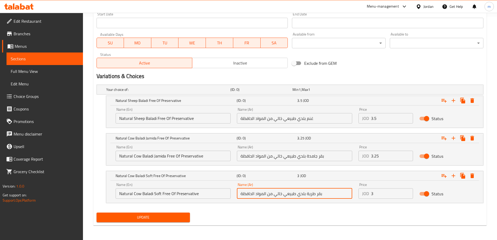
click at [332, 209] on div "Your choice of: (ID: 0) Min 1 , Max 1 Name (En) Your choice of: Name (En) Name …" at bounding box center [289, 146] width 391 height 128
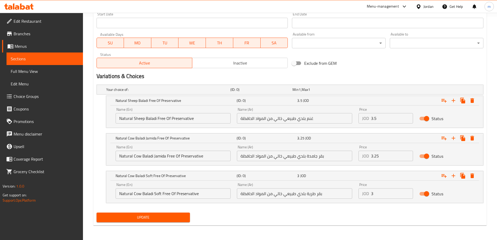
click at [132, 215] on span "Update" at bounding box center [143, 217] width 85 height 7
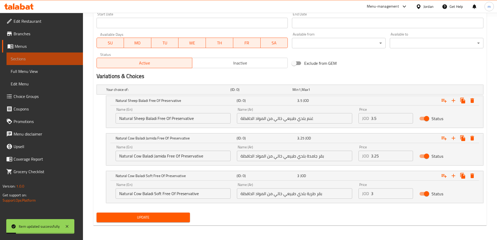
click at [32, 59] on span "Sections" at bounding box center [45, 59] width 68 height 6
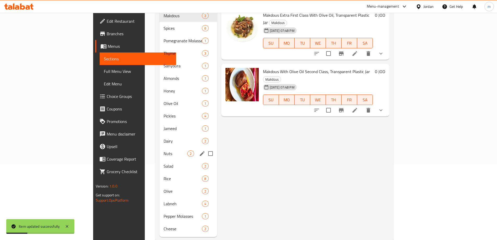
scroll to position [80, 0]
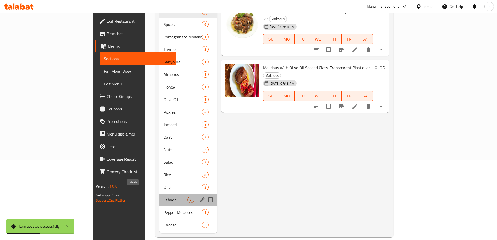
click at [164, 196] on span "Labneh" at bounding box center [176, 199] width 24 height 6
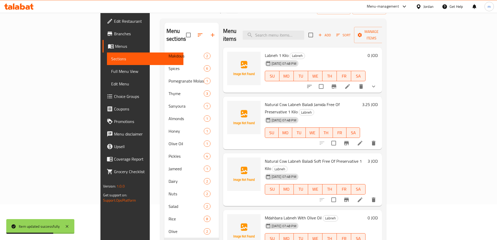
scroll to position [28, 0]
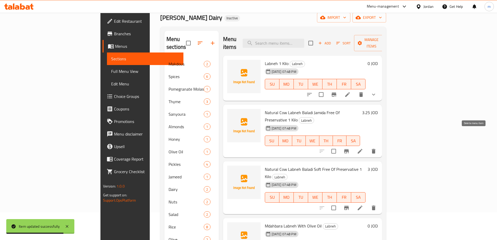
click at [377, 148] on icon "delete" at bounding box center [373, 151] width 6 height 6
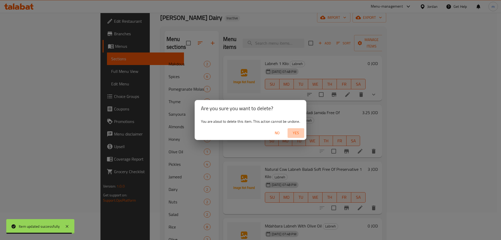
click at [298, 132] on span "Yes" at bounding box center [296, 133] width 13 height 7
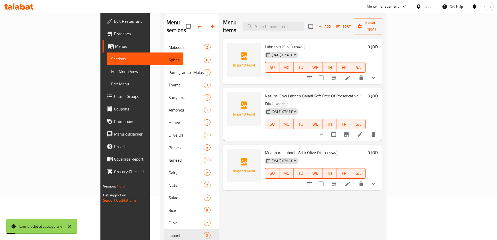
scroll to position [54, 0]
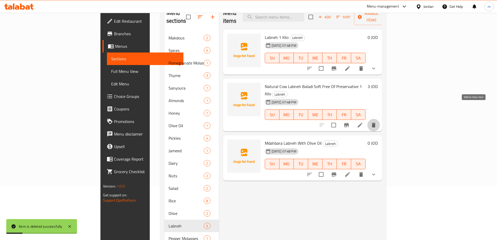
click at [375, 123] on icon "delete" at bounding box center [374, 125] width 4 height 5
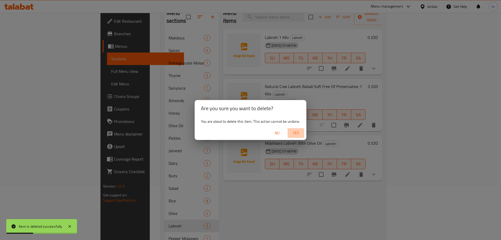
click at [299, 132] on span "Yes" at bounding box center [296, 133] width 13 height 7
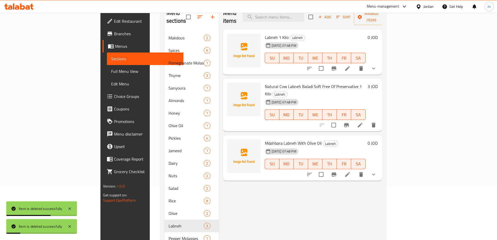
scroll to position [28, 0]
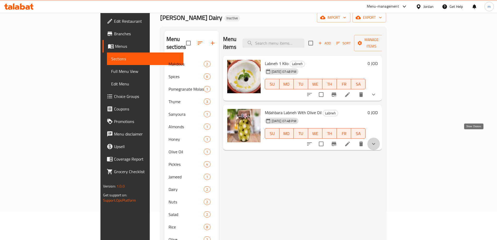
click at [375, 143] on icon "show more" at bounding box center [373, 144] width 3 height 2
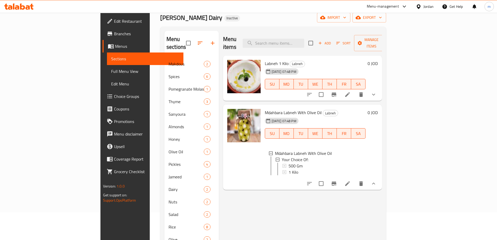
click at [312, 203] on div "Menu items Add Sort Manage items Labneh 1 Kilo Labneh [DATE] 07:48 PM SU MO TU …" at bounding box center [300, 158] width 163 height 254
click at [377, 182] on icon "show more" at bounding box center [373, 183] width 6 height 6
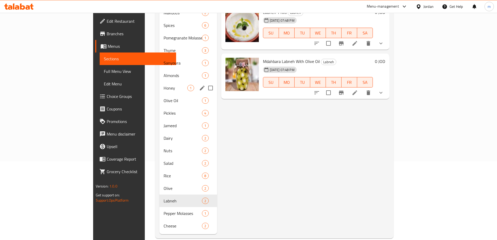
scroll to position [80, 0]
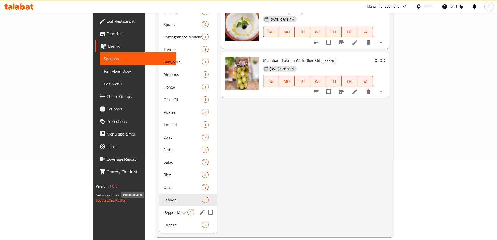
click at [164, 209] on span "Pepper Molasses" at bounding box center [176, 212] width 24 height 6
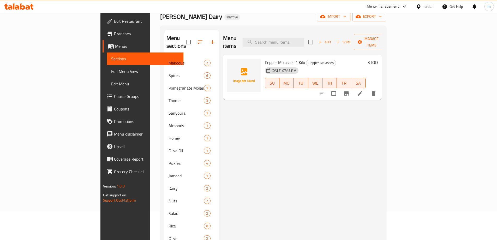
scroll to position [28, 0]
click at [363, 91] on icon at bounding box center [360, 94] width 6 height 6
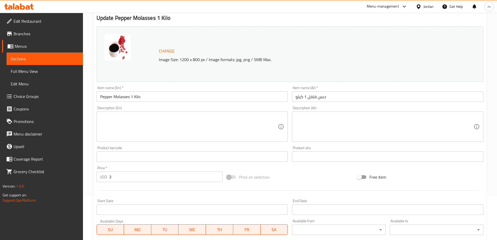
scroll to position [52, 0]
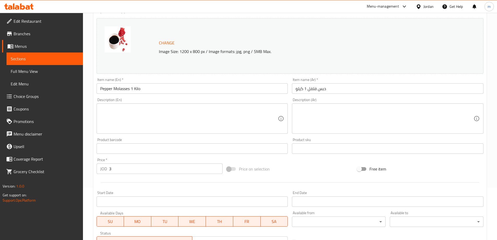
click at [100, 90] on input "Pepper Molasses 1 Kilo" at bounding box center [192, 88] width 191 height 10
click at [113, 90] on input "NaturalPepper Molasses 1 Kilo" at bounding box center [192, 88] width 191 height 10
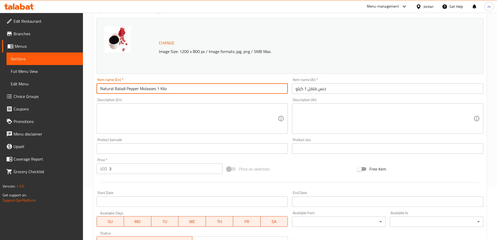
click at [181, 86] on input "Natural Baladi Pepper Molasses 1 Kilo" at bounding box center [192, 88] width 191 height 10
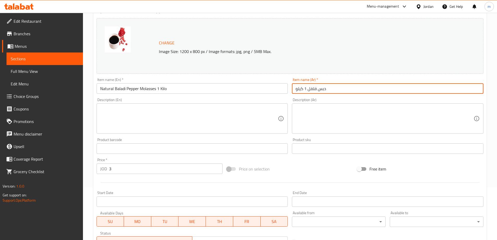
drag, startPoint x: 317, startPoint y: 89, endPoint x: 309, endPoint y: 89, distance: 8.4
click at [309, 89] on input "دبس فلفل 1 كيلو" at bounding box center [387, 88] width 191 height 10
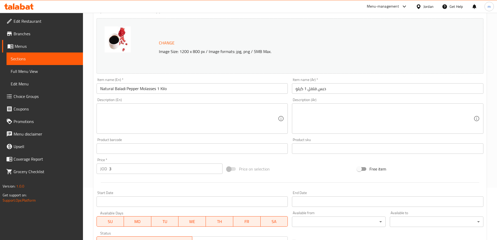
click at [165, 95] on div "Item name (En)   * Natural Baladi Pepper Molasses 1 Kilo Item name (En) *" at bounding box center [192, 86] width 196 height 20
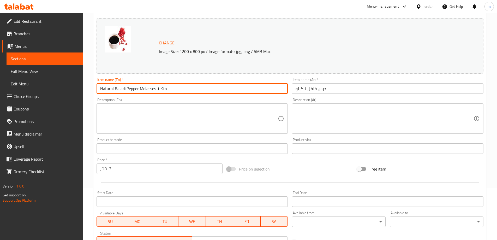
click at [169, 85] on input "Natural Baladi Pepper Molasses 1 Kilo" at bounding box center [192, 88] width 191 height 10
type input "Pepper Molasses 1 Kilo"
click at [159, 100] on div "Description (En) Description (En)" at bounding box center [192, 116] width 191 height 36
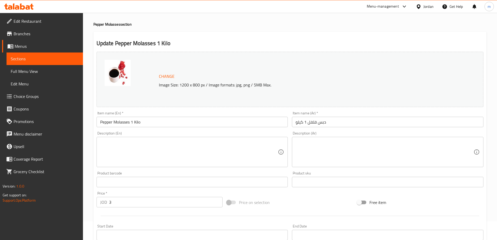
scroll to position [6, 0]
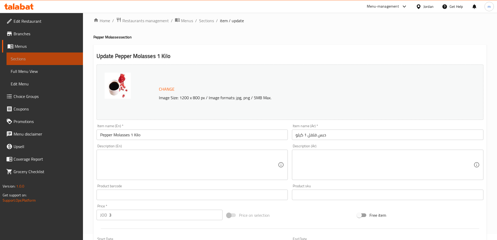
click at [30, 59] on span "Sections" at bounding box center [45, 59] width 68 height 6
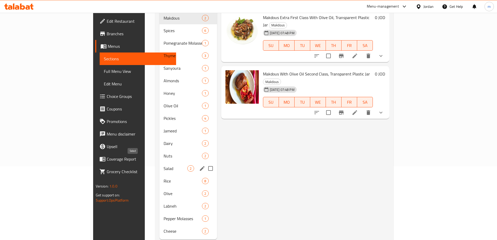
scroll to position [80, 0]
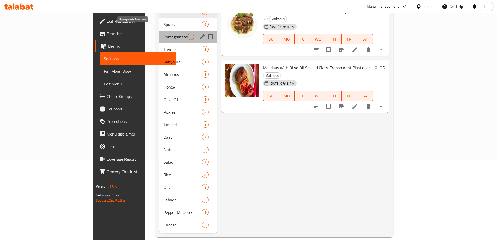
click at [164, 34] on span "Pomegranate Molasses" at bounding box center [176, 37] width 24 height 6
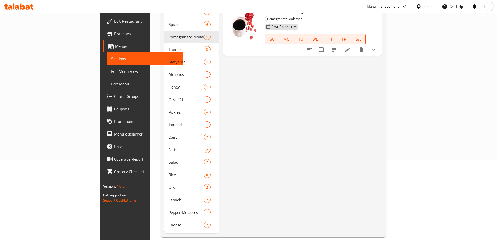
scroll to position [2, 0]
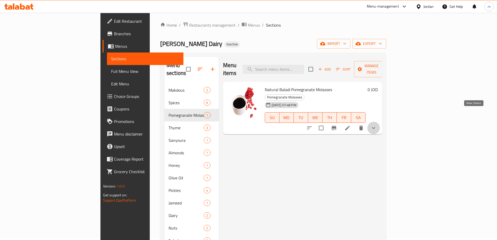
click at [377, 125] on icon "show more" at bounding box center [373, 128] width 6 height 6
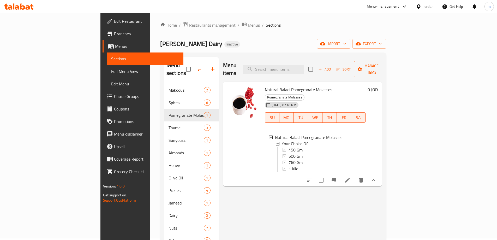
click at [355, 175] on li at bounding box center [347, 179] width 15 height 9
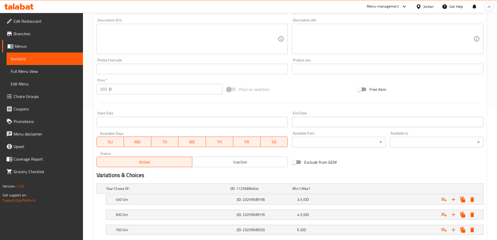
scroll to position [48, 0]
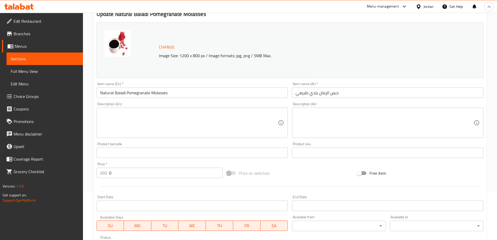
click at [37, 60] on span "Sections" at bounding box center [45, 59] width 68 height 6
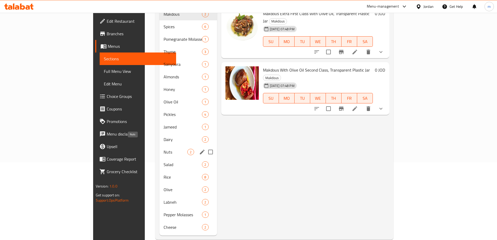
scroll to position [80, 0]
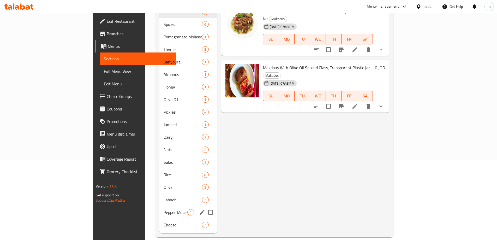
click at [159, 208] on div "Pepper Molasses 1" at bounding box center [187, 212] width 57 height 13
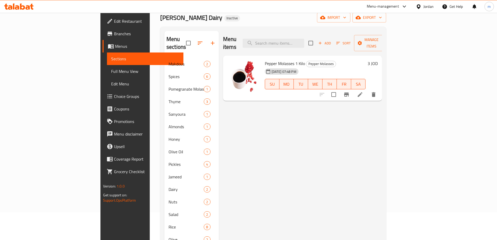
scroll to position [54, 0]
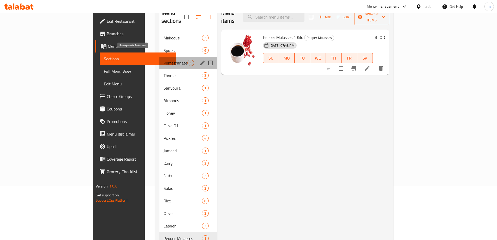
click at [164, 60] on span "Pomegranate Molasses" at bounding box center [176, 63] width 24 height 6
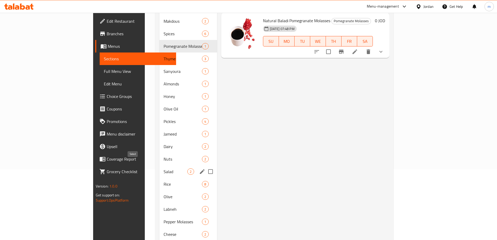
scroll to position [80, 0]
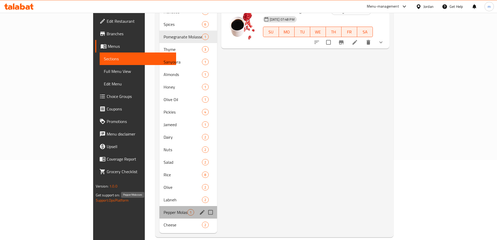
click at [164, 209] on span "Pepper Molasses" at bounding box center [176, 212] width 24 height 6
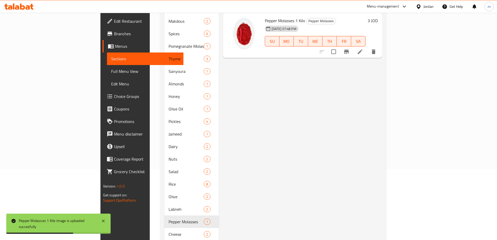
scroll to position [80, 0]
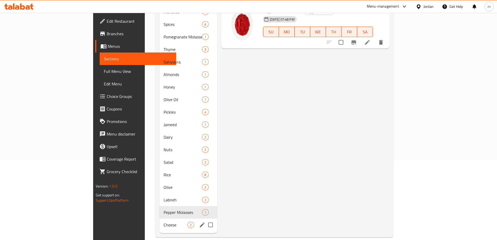
click at [159, 220] on div "Cheese 2" at bounding box center [187, 224] width 57 height 13
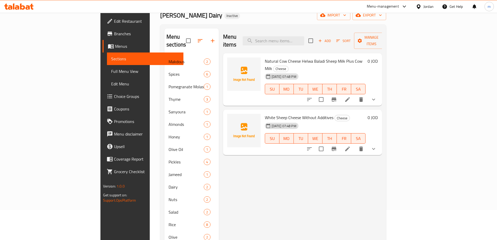
scroll to position [28, 0]
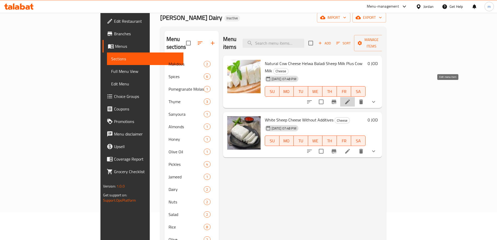
click at [350, 99] on icon at bounding box center [347, 101] width 5 height 5
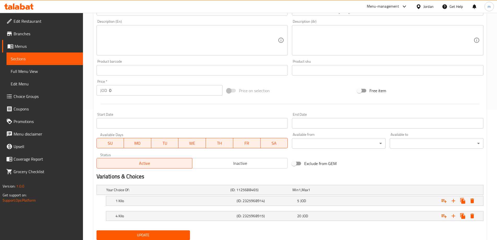
scroll to position [148, 0]
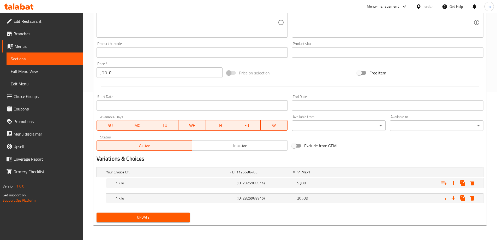
click at [41, 59] on span "Sections" at bounding box center [45, 59] width 68 height 6
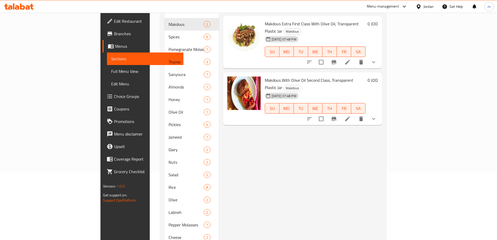
scroll to position [80, 0]
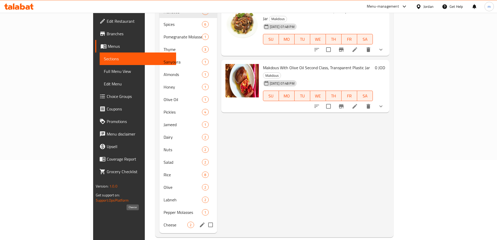
click at [164, 221] on span "Cheese" at bounding box center [176, 224] width 24 height 6
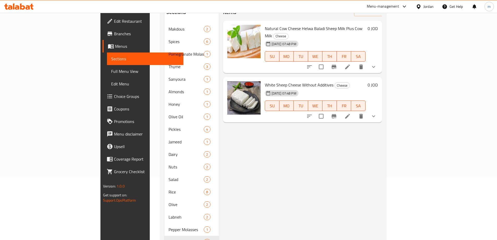
scroll to position [54, 0]
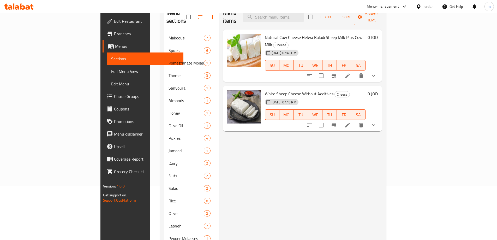
click at [351, 122] on icon at bounding box center [347, 125] width 6 height 6
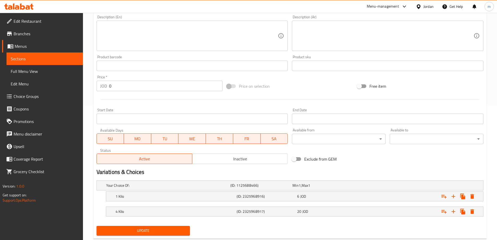
scroll to position [148, 0]
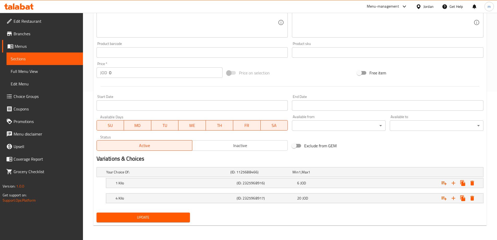
click at [31, 58] on span "Sections" at bounding box center [45, 59] width 68 height 6
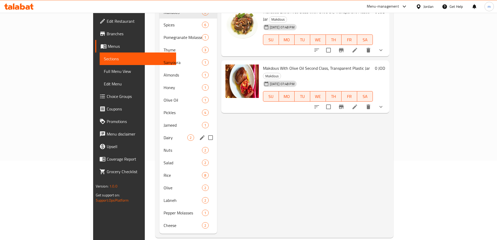
scroll to position [80, 0]
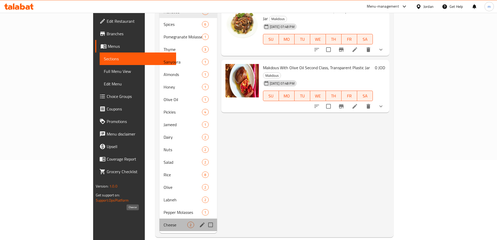
click at [164, 221] on span "Cheese" at bounding box center [176, 224] width 24 height 6
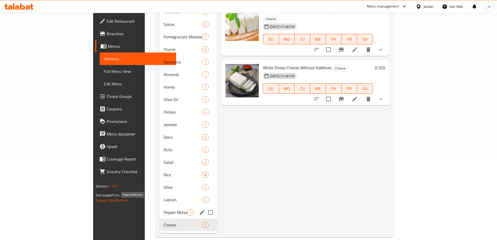
click at [164, 209] on span "Pepper Molasses" at bounding box center [176, 212] width 24 height 6
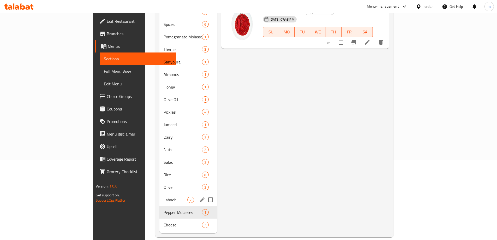
scroll to position [54, 0]
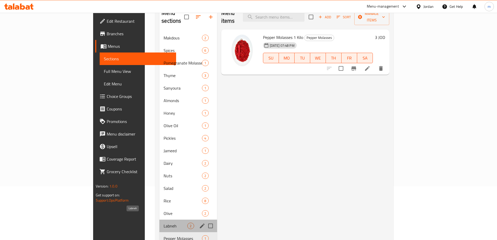
click at [164, 223] on span "Labneh" at bounding box center [176, 226] width 24 height 6
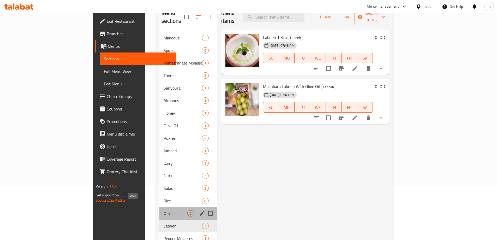
click at [164, 210] on span "Olive" at bounding box center [176, 213] width 24 height 6
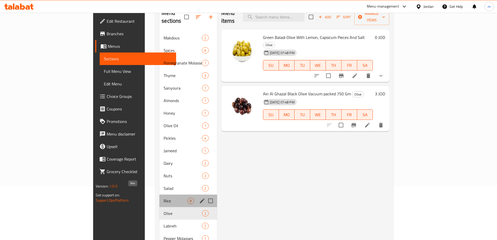
click at [164, 197] on span "Rice" at bounding box center [176, 200] width 24 height 6
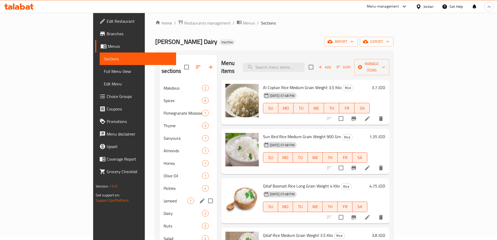
scroll to position [2, 0]
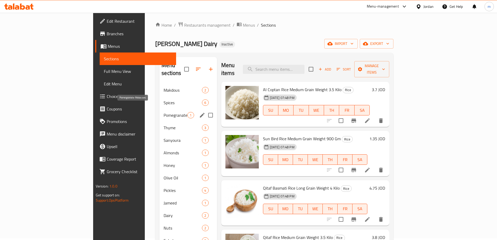
click at [164, 112] on span "Pomegranate Molasses" at bounding box center [176, 115] width 24 height 6
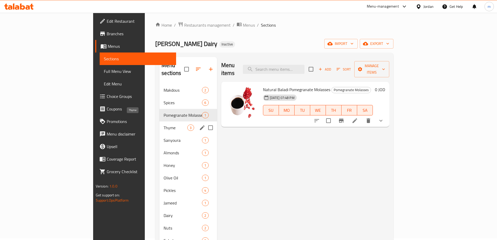
click at [164, 124] on span "Thyme" at bounding box center [176, 127] width 24 height 6
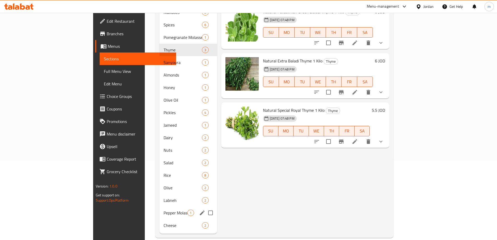
scroll to position [80, 0]
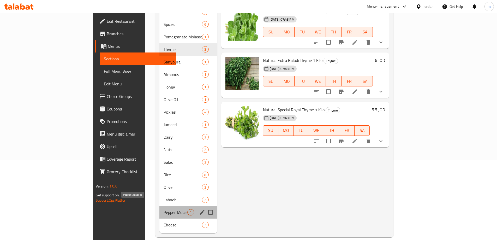
click at [164, 209] on span "Pepper Molasses" at bounding box center [176, 212] width 24 height 6
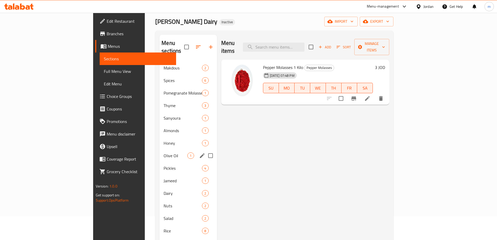
scroll to position [2, 0]
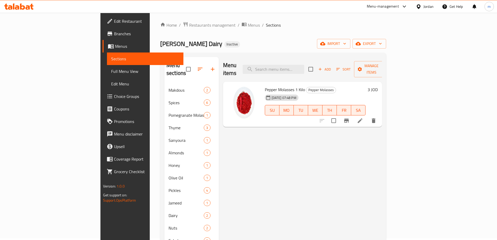
click at [111, 72] on span "Full Menu View" at bounding box center [145, 71] width 68 height 6
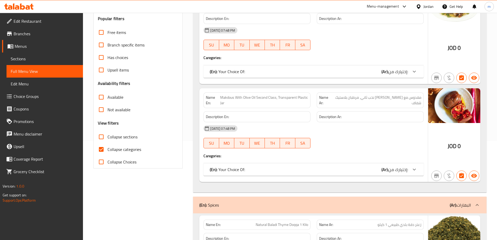
scroll to position [106, 0]
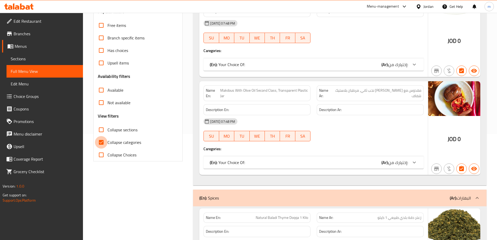
click at [100, 140] on input "Collapse categories" at bounding box center [101, 142] width 13 height 13
checkbox input "false"
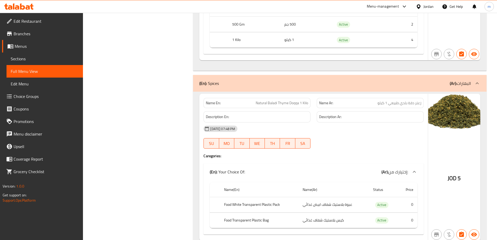
scroll to position [391, 0]
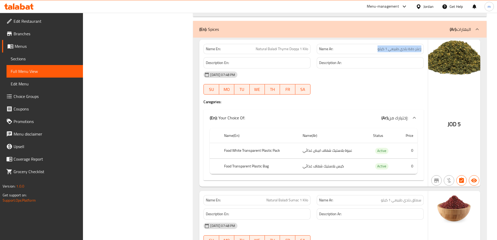
drag, startPoint x: 378, startPoint y: 49, endPoint x: 421, endPoint y: 50, distance: 43.6
click at [421, 50] on div "Name Ar: زعتر دقة بلدي طبيعي 1 كيلو" at bounding box center [370, 49] width 107 height 10
copy span "زعتر دقة بلدي طبيعي 1 كيلو"
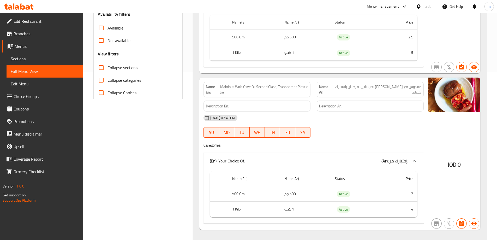
scroll to position [157, 0]
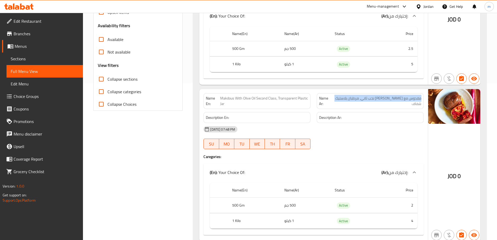
drag, startPoint x: 338, startPoint y: 98, endPoint x: 420, endPoint y: 99, distance: 82.7
click at [420, 99] on span "مقدوس مع [PERSON_NAME] نخب ثاني، مرطبان بلاستيك شفاف" at bounding box center [376, 100] width 89 height 11
copy span "مقدوس مع [PERSON_NAME] نخب ثاني، مرطبان بلاستيك شفاف"
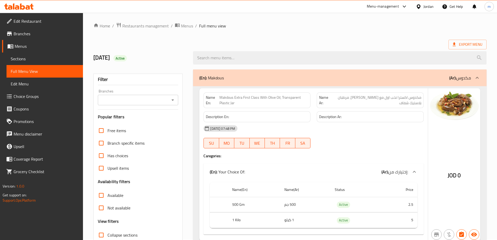
scroll to position [0, 0]
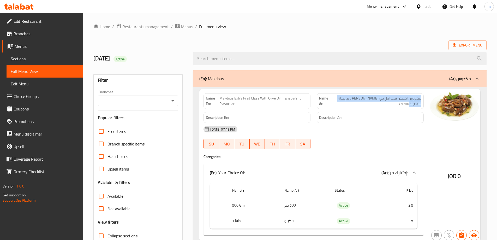
drag, startPoint x: 411, startPoint y: 106, endPoint x: 420, endPoint y: 100, distance: 10.9
click at [420, 100] on span "مكدوس اكسترا نخب اول مع [PERSON_NAME]، مرطبان بلاستيك شفاف" at bounding box center [376, 100] width 90 height 11
copy span "مكدوس اكسترا نخب اول مع [PERSON_NAME]، مرطبان بلاستيك شفاف"
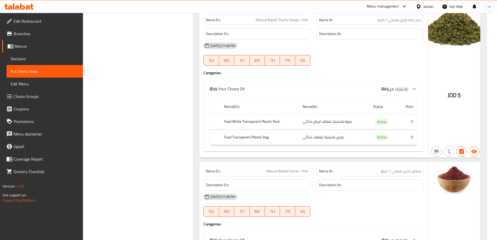
scroll to position [443, 0]
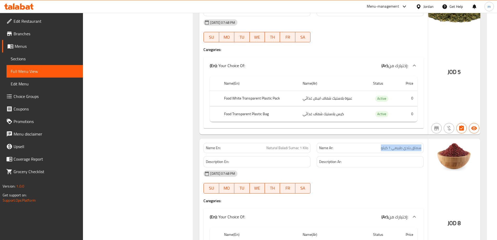
drag, startPoint x: 381, startPoint y: 148, endPoint x: 422, endPoint y: 148, distance: 41.0
click at [422, 148] on div "Name Ar: سماق بلدي طبيعي 1 كيلو" at bounding box center [370, 148] width 107 height 10
copy span "سماق بلدي طبيعي 1 كيلو"
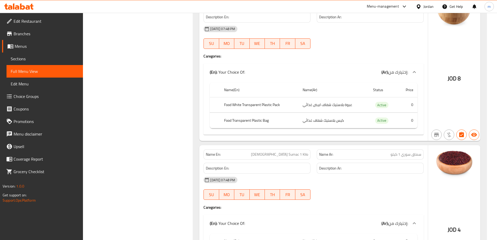
scroll to position [652, 0]
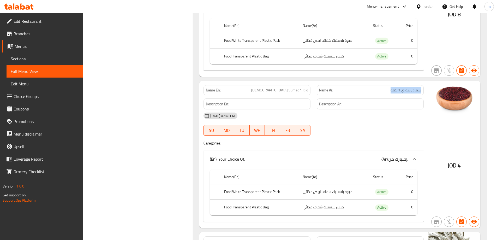
drag, startPoint x: 391, startPoint y: 89, endPoint x: 423, endPoint y: 90, distance: 31.9
click at [423, 90] on div "Name Ar: سماق سوري 1 كيلو" at bounding box center [370, 90] width 107 height 10
copy span "سماق سوري 1 كيلو"
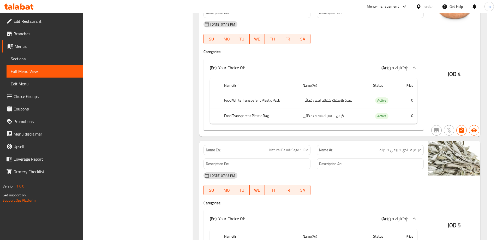
scroll to position [783, 0]
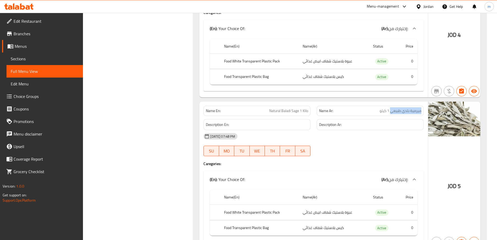
drag, startPoint x: 391, startPoint y: 111, endPoint x: 422, endPoint y: 112, distance: 30.3
click at [422, 112] on div "Name Ar: ميرمية بلدي طبيعي 1 كيلو" at bounding box center [370, 111] width 107 height 10
copy span "ميرمية بلدي طبيعي"
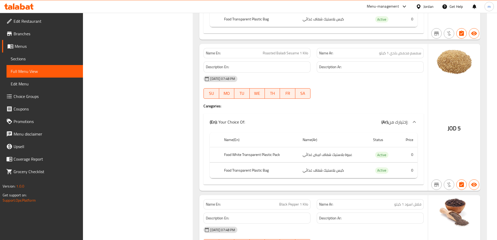
scroll to position [991, 0]
drag, startPoint x: 390, startPoint y: 53, endPoint x: 423, endPoint y: 54, distance: 32.6
click at [423, 54] on div "Name Ar: سمسم محمص بلدي 1 كيلو" at bounding box center [370, 53] width 107 height 10
copy span "سمسم محمص بلدي"
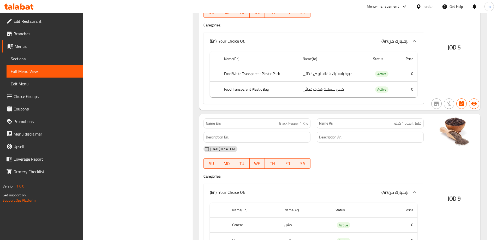
scroll to position [1122, 0]
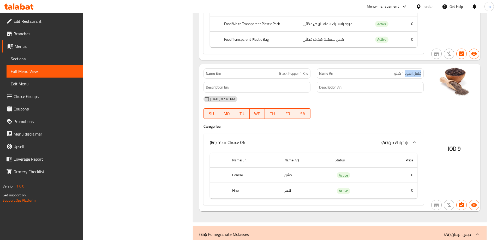
drag, startPoint x: 405, startPoint y: 74, endPoint x: 423, endPoint y: 75, distance: 17.2
click at [423, 75] on div "Name Ar: فلفل اسود 1 كيلو" at bounding box center [370, 73] width 107 height 10
copy span "فلفل اسود"
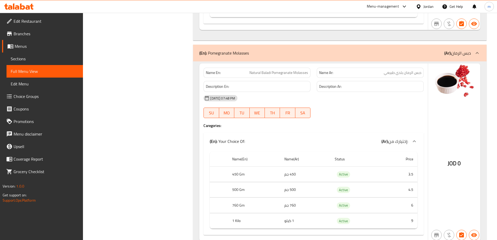
scroll to position [1304, 0]
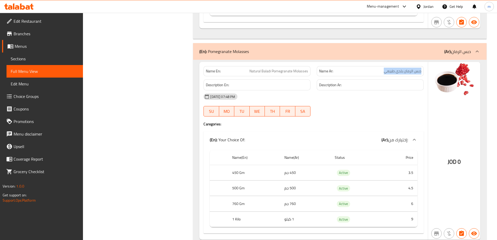
drag, startPoint x: 384, startPoint y: 71, endPoint x: 422, endPoint y: 71, distance: 37.6
click at [422, 71] on div "Name Ar: دبس الرمان بلدي طبيعي" at bounding box center [370, 71] width 107 height 10
copy span "دبس الرمان بلدي طبيعي"
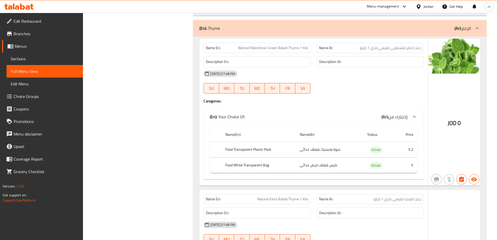
scroll to position [1539, 0]
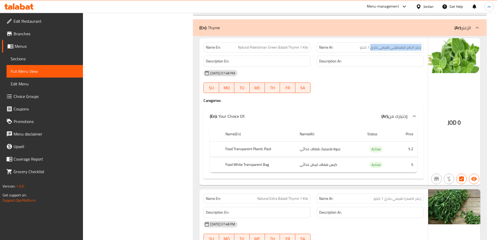
drag, startPoint x: 371, startPoint y: 47, endPoint x: 422, endPoint y: 47, distance: 51.1
click at [422, 47] on div "Name Ar: زعتر اخضر فلسطيني طبيعي بلدي 1 كيلو" at bounding box center [370, 47] width 107 height 10
copy span "زعتر اخضر فلسطيني طبيعي بلدي"
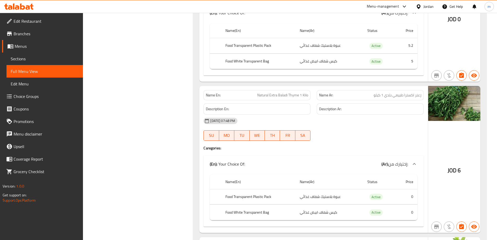
scroll to position [1643, 0]
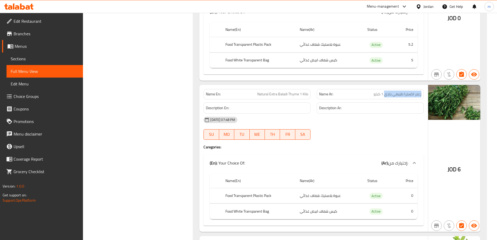
drag, startPoint x: 385, startPoint y: 94, endPoint x: 422, endPoint y: 94, distance: 37.6
click at [422, 94] on div "Name Ar: زعتر اكسترا طبيعي بلدي 1 كيلو" at bounding box center [370, 94] width 107 height 10
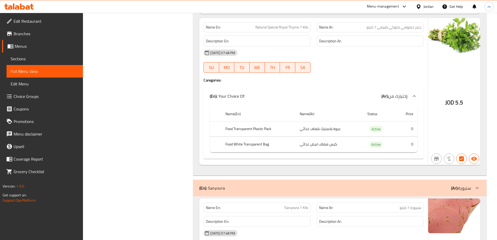
scroll to position [1852, 0]
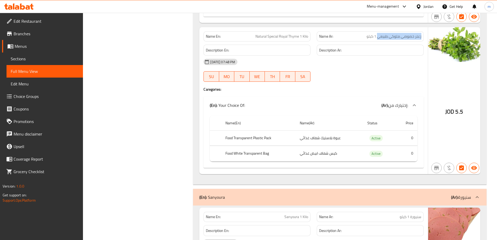
drag, startPoint x: 378, startPoint y: 37, endPoint x: 424, endPoint y: 36, distance: 45.9
click at [424, 36] on div "Name Ar: زعتر خصوصي ملوكي طبيعي 1 كيلو" at bounding box center [370, 36] width 113 height 16
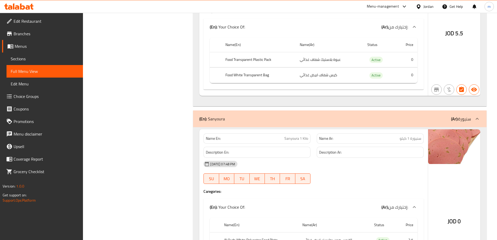
scroll to position [1956, 0]
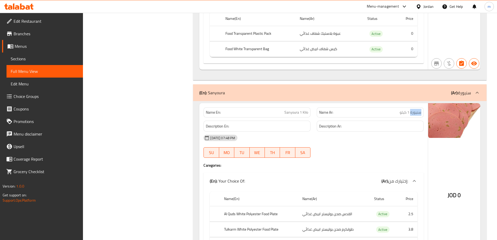
drag, startPoint x: 410, startPoint y: 113, endPoint x: 424, endPoint y: 113, distance: 14.6
click at [424, 113] on div "Name Ar: سنيورة 1 كيلو" at bounding box center [370, 112] width 113 height 16
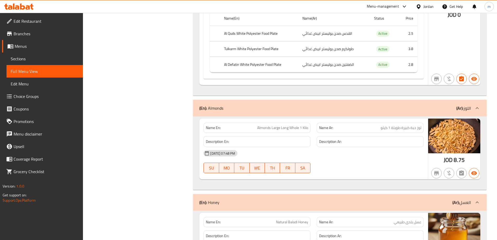
scroll to position [2165, 0]
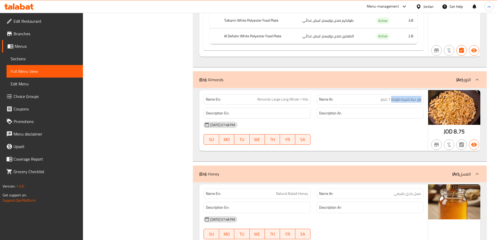
drag, startPoint x: 391, startPoint y: 99, endPoint x: 421, endPoint y: 99, distance: 30.3
click at [421, 99] on div "Name Ar: لوز حبة كبيرة طويلة 1 كيلو" at bounding box center [370, 99] width 107 height 10
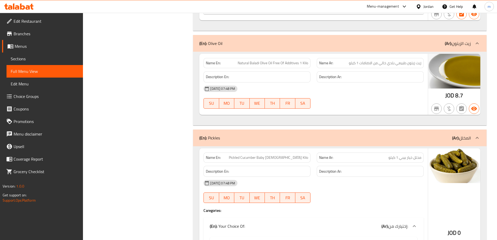
scroll to position [2478, 0]
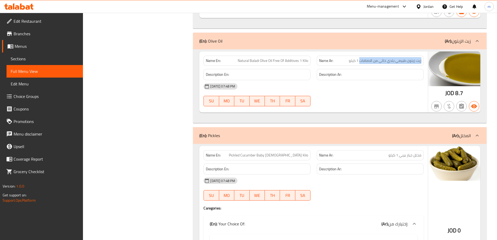
drag, startPoint x: 360, startPoint y: 60, endPoint x: 423, endPoint y: 59, distance: 63.4
click at [423, 59] on div "Name Ar: زيت زيتون طبيعي بلدي خالي من الاضافات 1 كيلو" at bounding box center [370, 61] width 107 height 10
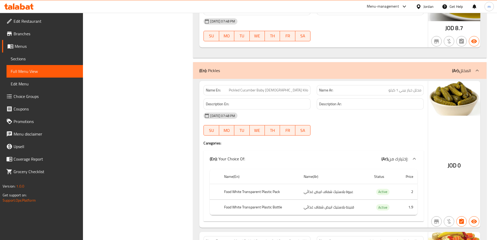
scroll to position [2556, 0]
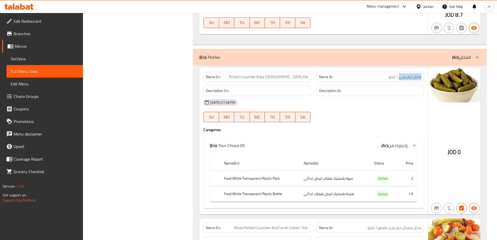
drag, startPoint x: 399, startPoint y: 78, endPoint x: 422, endPoint y: 78, distance: 22.7
click at [422, 78] on div "Name Ar: مخلل خيار بيبي 1 كيلو" at bounding box center [370, 77] width 107 height 10
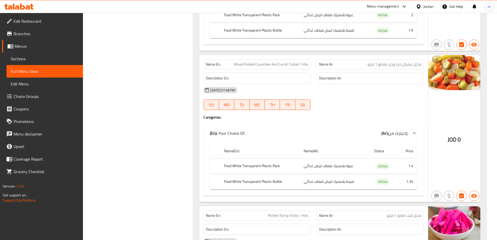
scroll to position [2661, 0]
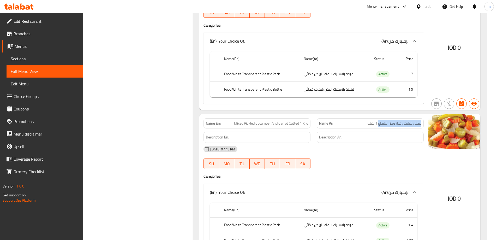
drag, startPoint x: 378, startPoint y: 123, endPoint x: 422, endPoint y: 123, distance: 43.6
click at [422, 123] on div "Name Ar: مخلل مشكل خيار وجزر مقطع 1 كيلو" at bounding box center [370, 123] width 107 height 10
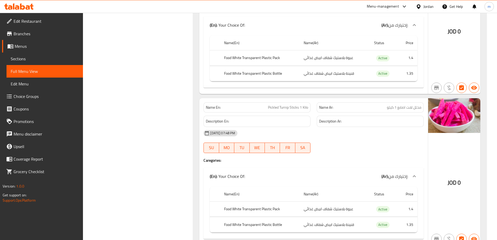
scroll to position [2869, 0]
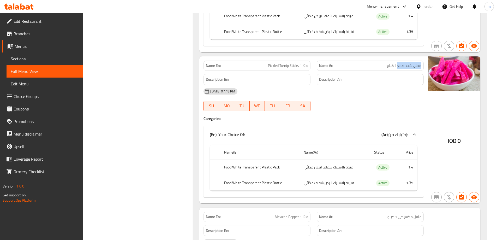
drag, startPoint x: 398, startPoint y: 65, endPoint x: 421, endPoint y: 67, distance: 23.8
click at [421, 67] on div "Name Ar: مخلل لفت اصابع 1 كيلو" at bounding box center [370, 66] width 107 height 10
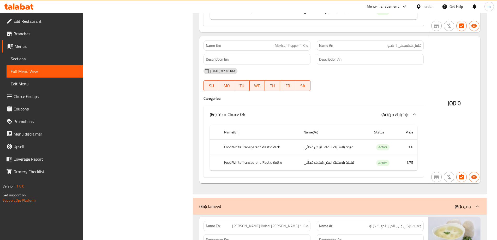
scroll to position [3052, 0]
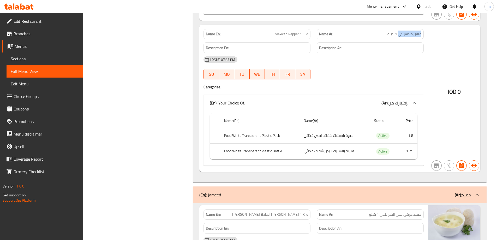
drag, startPoint x: 399, startPoint y: 35, endPoint x: 426, endPoint y: 34, distance: 27.7
click at [426, 34] on div "Name Ar: فلفل مكسيكي 1 كيلو" at bounding box center [370, 34] width 113 height 16
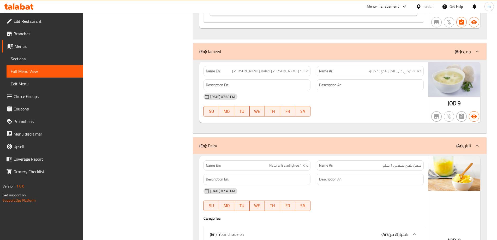
scroll to position [3208, 0]
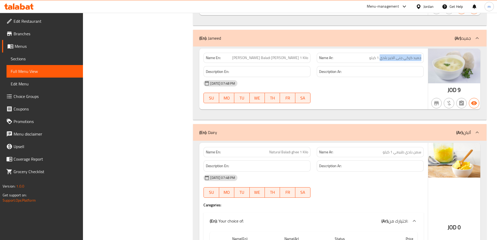
drag, startPoint x: 380, startPoint y: 59, endPoint x: 425, endPoint y: 61, distance: 44.4
click at [425, 61] on div "Name Ar: [PERSON_NAME] جنى الخير بلدي 1 كيلو" at bounding box center [370, 58] width 113 height 16
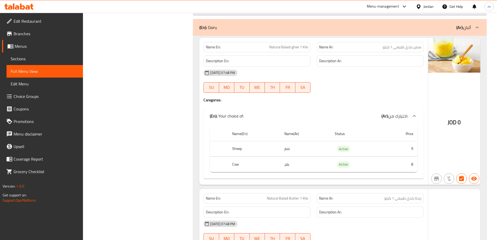
scroll to position [3313, 0]
drag, startPoint x: 394, startPoint y: 48, endPoint x: 427, endPoint y: 48, distance: 32.9
click at [427, 48] on div "Name En: Natural Baladi ghee 1 Kilo Name Ar: سمن بلدي طبيعي 1 كيلو Description …" at bounding box center [313, 111] width 229 height 147
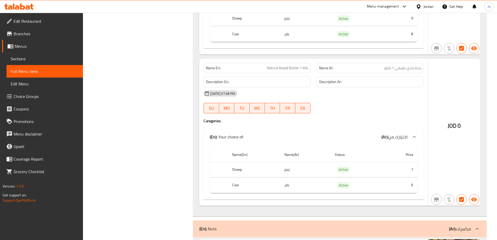
scroll to position [3417, 0]
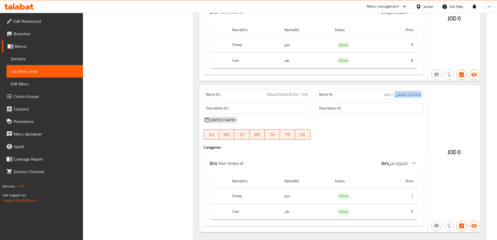
drag, startPoint x: 395, startPoint y: 96, endPoint x: 423, endPoint y: 96, distance: 27.1
click at [423, 96] on div "Name Ar: زبدة بلدي طبيعي 1 كيلو" at bounding box center [370, 94] width 107 height 10
click at [21, 56] on span "Sections" at bounding box center [45, 59] width 68 height 6
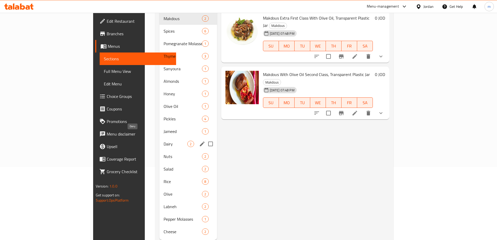
click at [164, 141] on span "Dairy" at bounding box center [176, 144] width 24 height 6
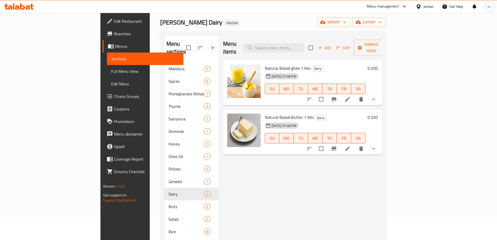
scroll to position [21, 0]
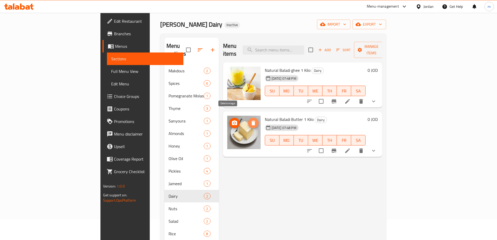
click at [251, 121] on icon "delete image" at bounding box center [253, 123] width 4 height 5
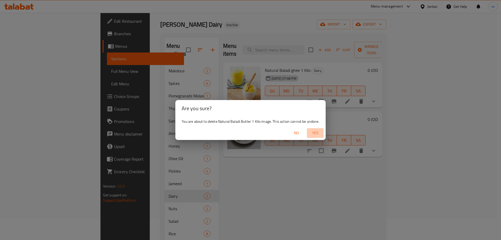
click at [319, 131] on span "Yes" at bounding box center [315, 133] width 13 height 7
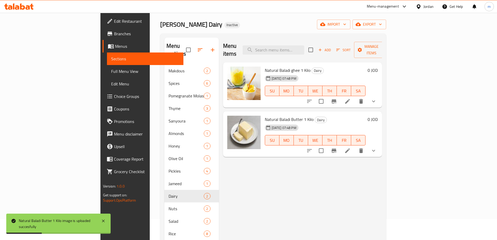
click at [111, 72] on span "Full Menu View" at bounding box center [145, 71] width 68 height 6
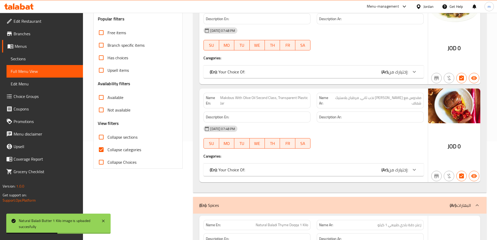
scroll to position [99, 0]
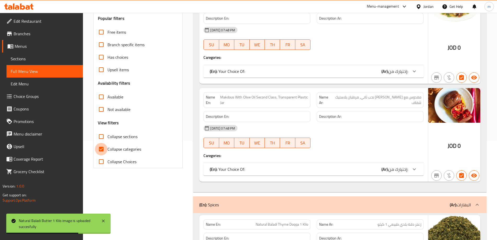
click at [104, 148] on input "Collapse categories" at bounding box center [101, 149] width 13 height 13
checkbox input "false"
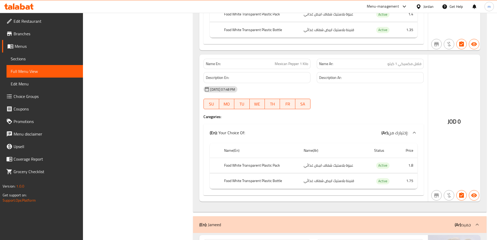
scroll to position [2995, 0]
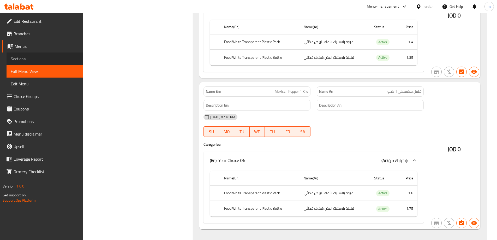
click at [28, 60] on span "Sections" at bounding box center [45, 59] width 68 height 6
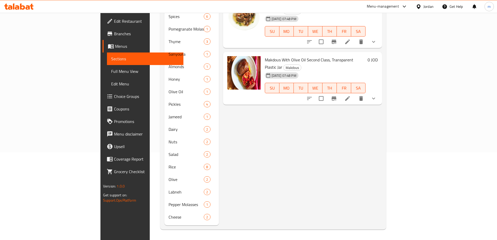
scroll to position [73, 0]
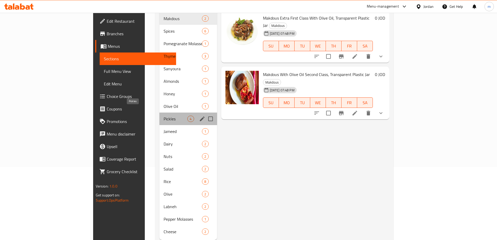
click at [164, 116] on span "Pickles" at bounding box center [176, 119] width 24 height 6
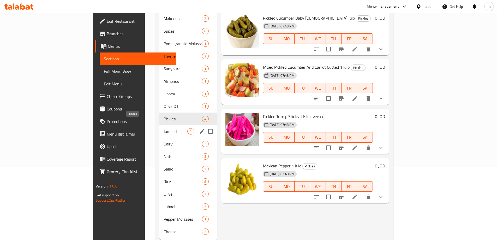
click at [164, 128] on span "Jameed" at bounding box center [176, 131] width 24 height 6
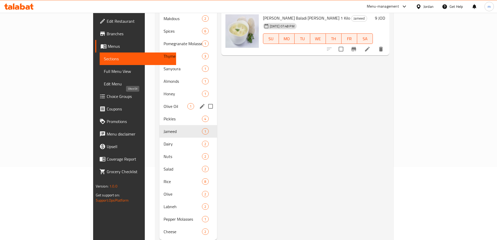
click at [164, 103] on span "Olive Oil" at bounding box center [176, 106] width 24 height 6
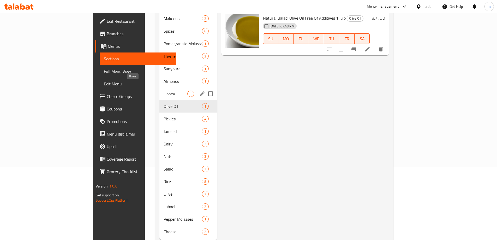
click at [164, 91] on span "Honey" at bounding box center [176, 94] width 24 height 6
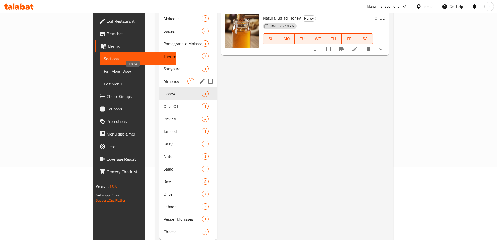
click at [164, 78] on span "Almonds" at bounding box center [176, 81] width 24 height 6
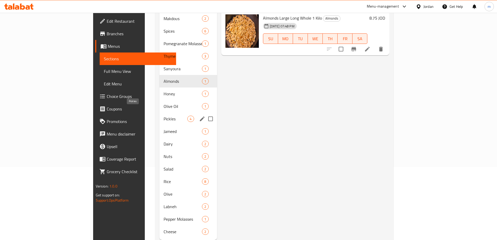
click at [164, 116] on span "Pickles" at bounding box center [176, 119] width 24 height 6
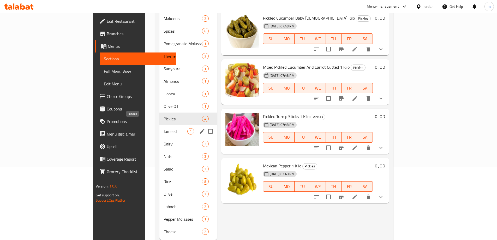
click at [164, 128] on span "Jameed" at bounding box center [176, 131] width 24 height 6
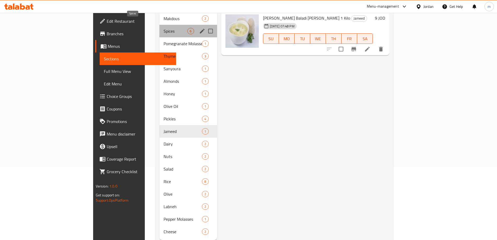
click at [164, 28] on span "Spices" at bounding box center [176, 31] width 24 height 6
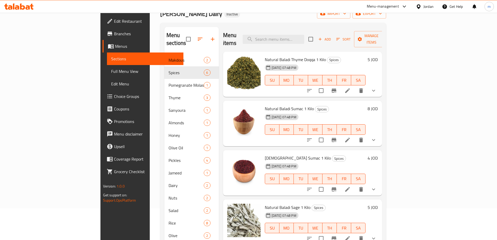
scroll to position [28, 0]
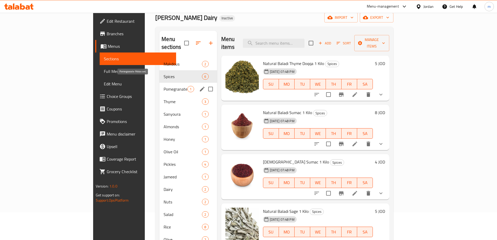
click at [164, 86] on span "Pomegranate Molasses" at bounding box center [176, 89] width 24 height 6
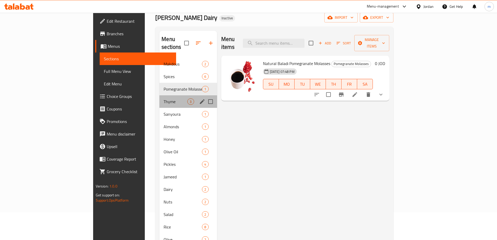
click at [159, 99] on div "Thyme 3" at bounding box center [187, 101] width 57 height 13
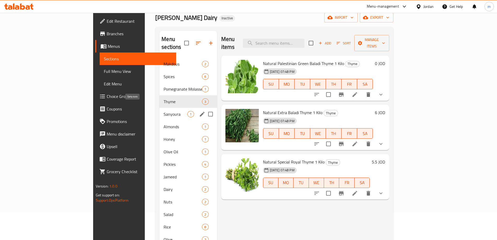
click at [164, 111] on span "Sanyoura" at bounding box center [176, 114] width 24 height 6
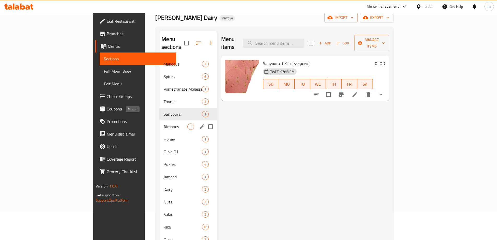
click at [164, 123] on span "Almonds" at bounding box center [176, 126] width 24 height 6
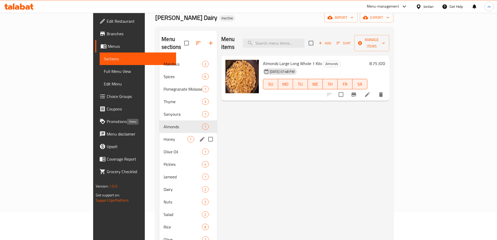
click at [164, 136] on span "Honey" at bounding box center [176, 139] width 24 height 6
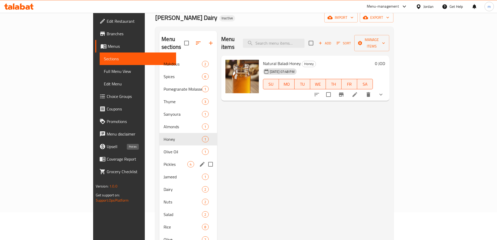
click at [164, 161] on span "Pickles" at bounding box center [176, 164] width 24 height 6
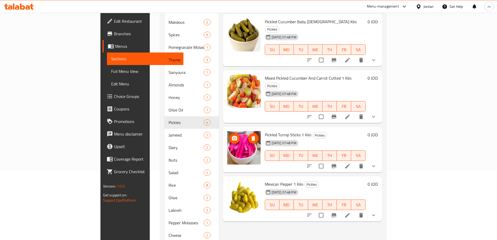
scroll to position [80, 0]
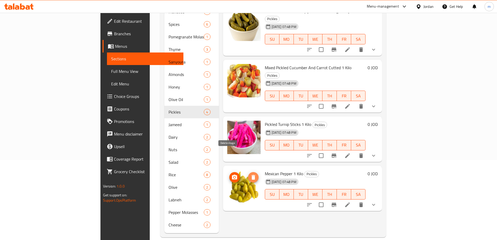
click at [250, 174] on icon "delete image" at bounding box center [253, 177] width 6 height 6
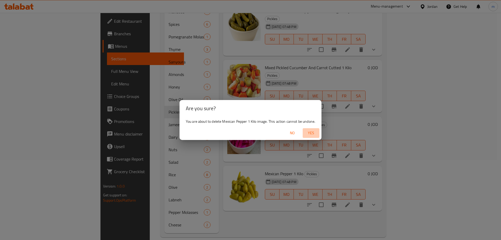
click at [311, 129] on button "Yes" at bounding box center [311, 133] width 17 height 10
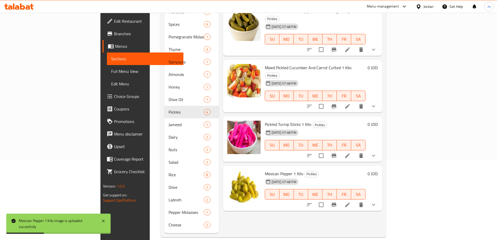
click at [111, 70] on span "Full Menu View" at bounding box center [145, 71] width 68 height 6
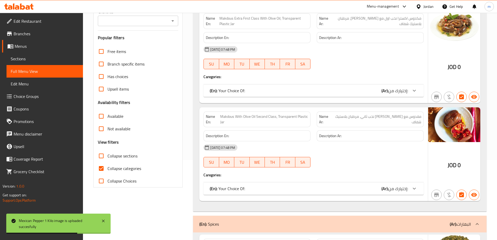
click at [103, 167] on input "Collapse categories" at bounding box center [101, 168] width 13 height 13
checkbox input "false"
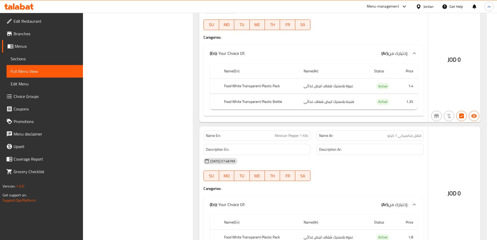
scroll to position [2923, 0]
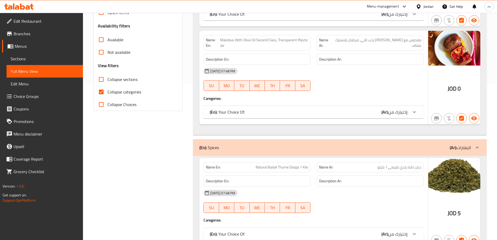
scroll to position [104, 0]
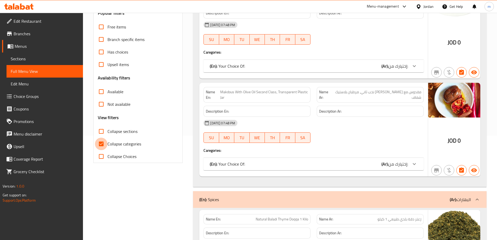
click at [103, 143] on input "Collapse categories" at bounding box center [101, 143] width 13 height 13
checkbox input "false"
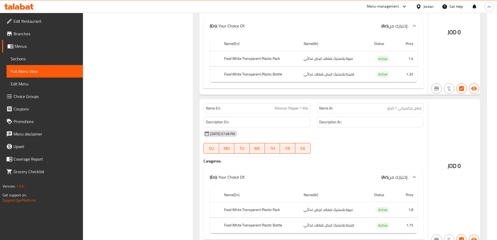
scroll to position [3000, 0]
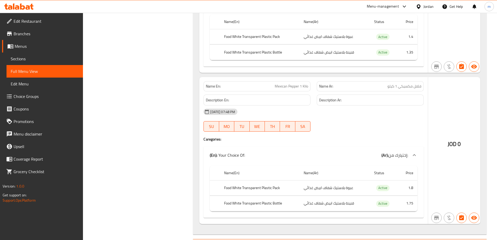
click at [18, 60] on span "Sections" at bounding box center [45, 59] width 68 height 6
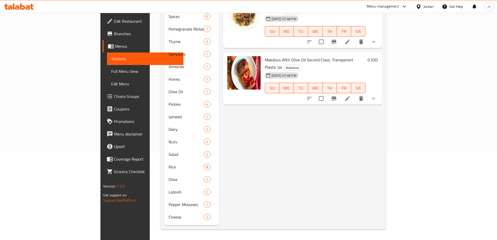
scroll to position [73, 0]
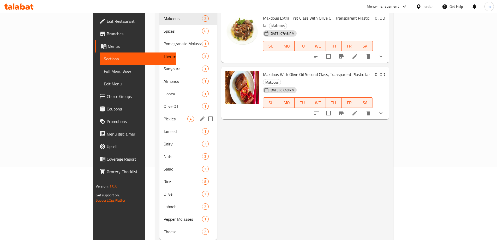
click at [159, 115] on div "Pickles 4" at bounding box center [187, 118] width 57 height 13
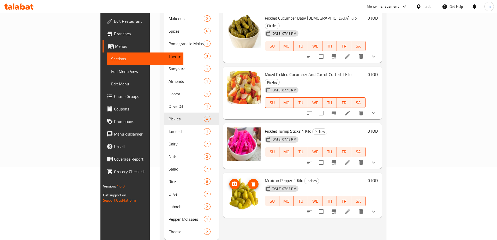
scroll to position [80, 0]
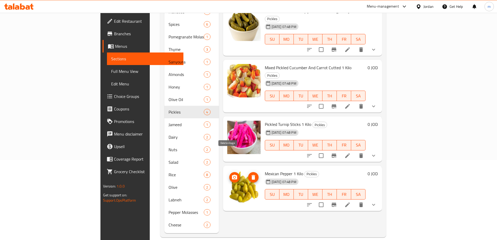
click at [250, 174] on icon "delete image" at bounding box center [253, 177] width 6 height 6
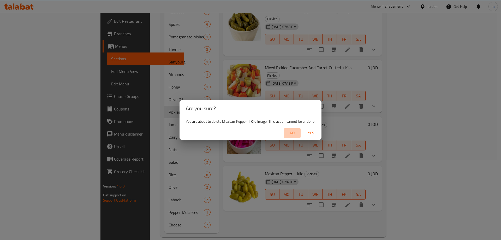
click at [294, 133] on span "No" at bounding box center [292, 133] width 13 height 7
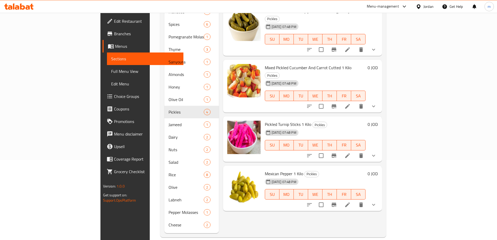
click at [111, 72] on span "Full Menu View" at bounding box center [145, 71] width 68 height 6
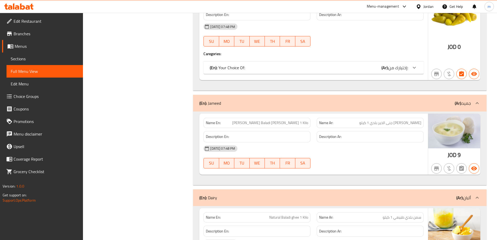
scroll to position [2062, 0]
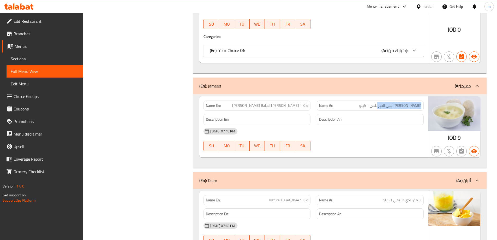
drag, startPoint x: 381, startPoint y: 107, endPoint x: 422, endPoint y: 107, distance: 40.7
click at [422, 107] on div "Name Ar: [PERSON_NAME] جنى الخير بلدي 1 كيلو" at bounding box center [370, 105] width 107 height 10
copy span "جميد كركي جنى الخير بلدي"
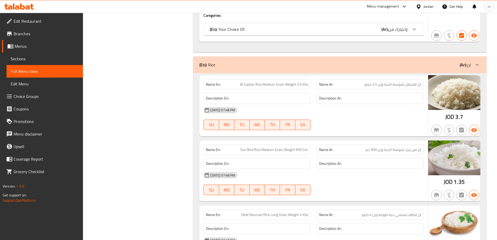
scroll to position [2740, 0]
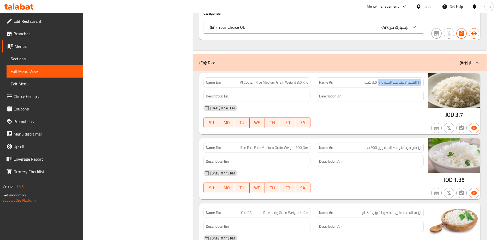
drag, startPoint x: 378, startPoint y: 83, endPoint x: 422, endPoint y: 81, distance: 43.6
click at [422, 81] on div "Name Ar: ارز القبطان متوسط الحبة وزن 3.5 كيلو" at bounding box center [370, 82] width 107 height 10
copy span "ارز القبطان متوسط الحبة وزن"
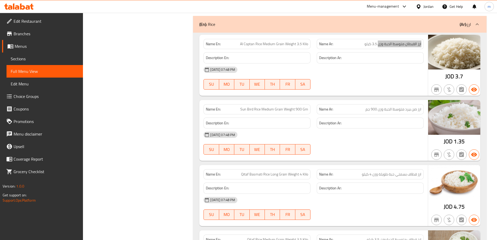
scroll to position [2793, 0]
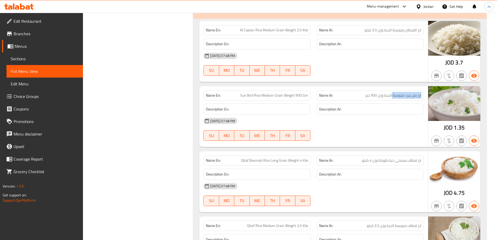
drag, startPoint x: 392, startPoint y: 96, endPoint x: 422, endPoint y: 97, distance: 30.3
click at [422, 97] on div "Name Ar: ارز صن بيرد متوسط الحبة وزن 900 جم" at bounding box center [370, 95] width 107 height 10
copy span "ارز صن بيرد متوسط"
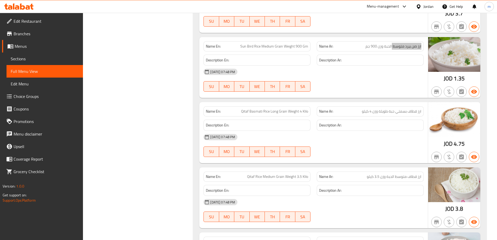
scroll to position [2845, 0]
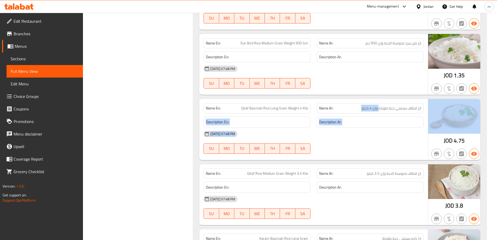
drag, startPoint x: 379, startPoint y: 107, endPoint x: 433, endPoint y: 111, distance: 54.6
click at [433, 111] on div "Name En: Qitaf Basmati Rice Long Grain Weight 4 Kilo Name Ar: ارز قطاف بسمتي حب…" at bounding box center [339, 129] width 281 height 61
click at [375, 107] on span "ارز قطاف بسمتي حبة طويلة وزن 4 كيلو" at bounding box center [391, 107] width 59 height 5
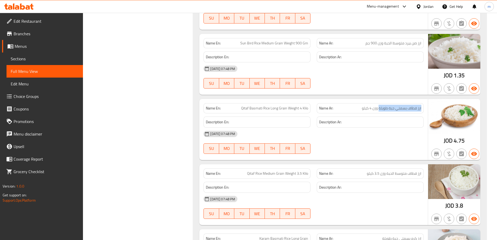
drag, startPoint x: 379, startPoint y: 108, endPoint x: 423, endPoint y: 108, distance: 43.8
click at [423, 108] on div "Name Ar: ارز قطاف بسمتي حبة طويلة وزن 4 كيلو" at bounding box center [370, 108] width 107 height 10
copy span "ارز قطاف بسمتي حبة طويلة"
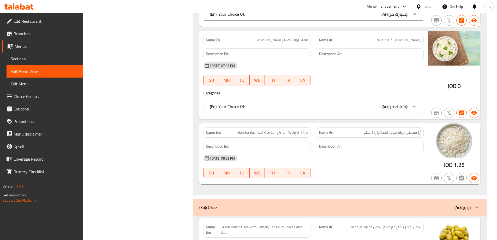
scroll to position [3236, 0]
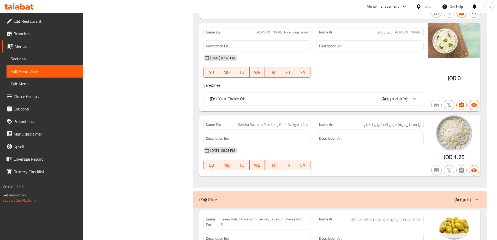
click at [20, 57] on span "Sections" at bounding box center [45, 59] width 68 height 6
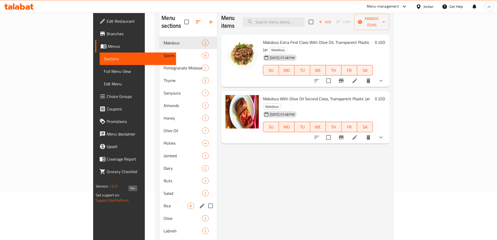
scroll to position [80, 0]
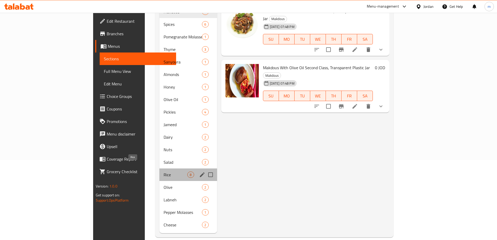
click at [164, 171] on span "Rice" at bounding box center [176, 174] width 24 height 6
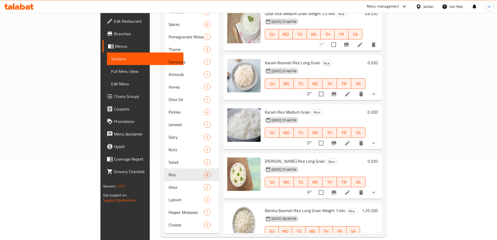
scroll to position [160, 0]
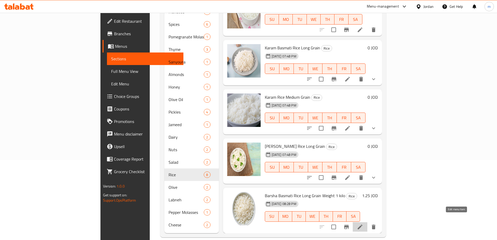
click at [362, 224] on icon at bounding box center [360, 226] width 5 height 5
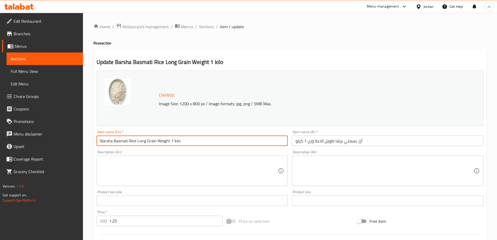
drag, startPoint x: 183, startPoint y: 141, endPoint x: 72, endPoint y: 140, distance: 111.1
click at [72, 140] on div "Edit Restaurant Branches Menus Sections Full Menu View Edit Menu Choice Groups …" at bounding box center [248, 194] width 497 height 363
click at [187, 132] on div "Item name (En)   * Barsha Basmati Rice Long Grain Weight 1 kilo Item name (En) *" at bounding box center [192, 138] width 191 height 16
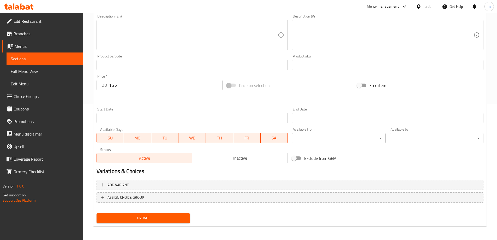
scroll to position [136, 0]
click at [139, 216] on span "Update" at bounding box center [143, 217] width 85 height 7
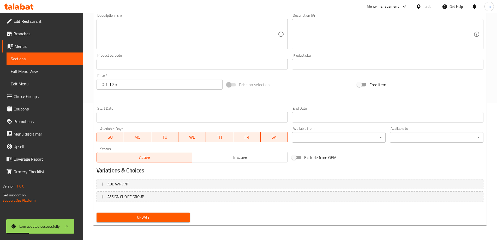
click at [21, 71] on span "Full Menu View" at bounding box center [45, 71] width 68 height 6
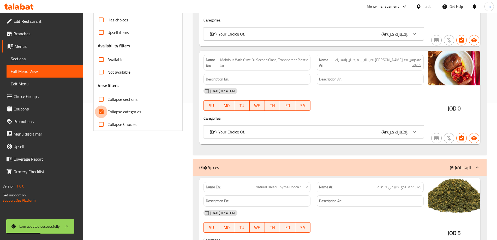
click at [102, 113] on input "Collapse categories" at bounding box center [101, 111] width 13 height 13
checkbox input "false"
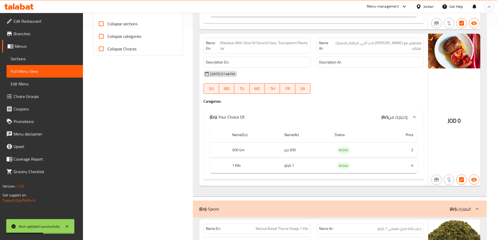
scroll to position [267, 0]
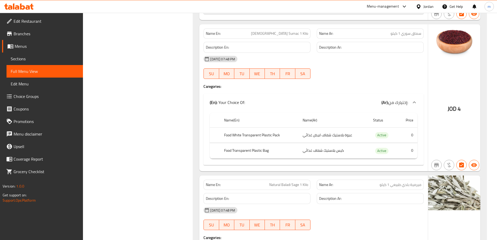
scroll to position [4106, 0]
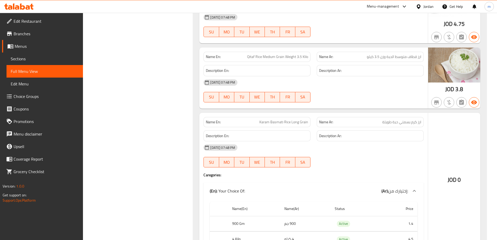
scroll to position [4211, 0]
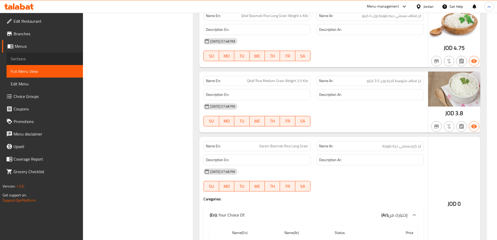
click at [32, 61] on span "Sections" at bounding box center [45, 59] width 68 height 6
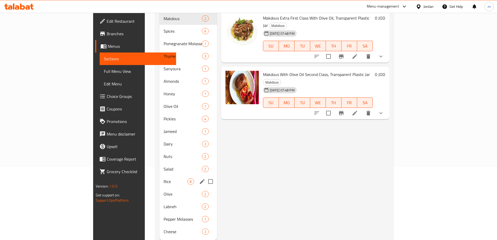
click at [159, 178] on div "Rice 8" at bounding box center [187, 181] width 57 height 13
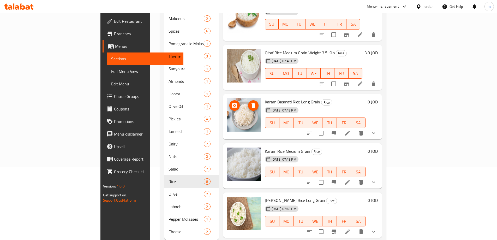
scroll to position [134, 0]
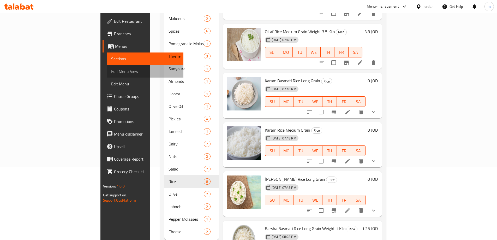
click at [111, 70] on span "Full Menu View" at bounding box center [145, 71] width 68 height 6
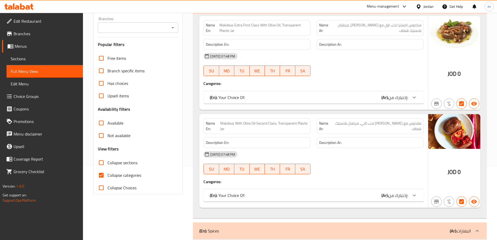
click at [102, 176] on input "Collapse categories" at bounding box center [101, 175] width 13 height 13
checkbox input "false"
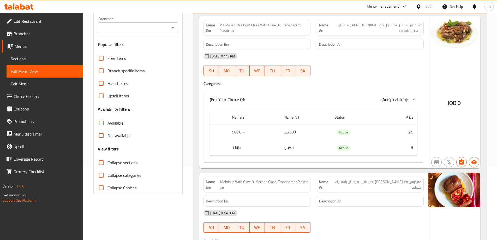
click at [195, 147] on div "Name En: Makdous Extra First Class With Olive Oil, Transparent Plastic Jar Name…" at bounding box center [339, 174] width 293 height 321
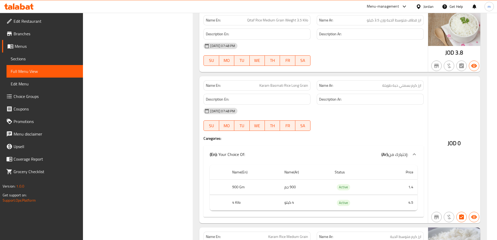
scroll to position [4289, 0]
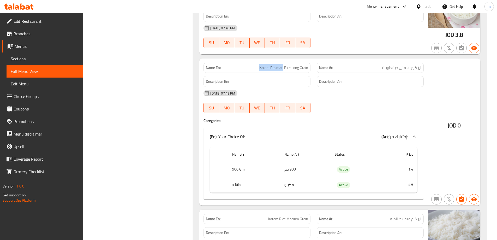
drag, startPoint x: 260, startPoint y: 68, endPoint x: 284, endPoint y: 67, distance: 23.5
click at [284, 67] on span "Karam Basmati Rice Long Grain" at bounding box center [283, 67] width 49 height 5
click at [28, 58] on span "Sections" at bounding box center [45, 59] width 68 height 6
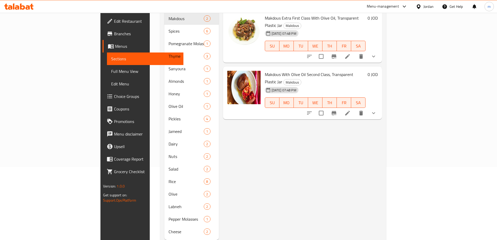
click at [235, 137] on div "Menu items Add Sort Manage items Makdous Extra First Class With Olive Oil, Tran…" at bounding box center [300, 112] width 163 height 254
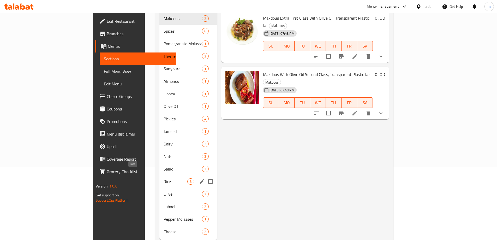
click at [164, 178] on span "Rice" at bounding box center [176, 181] width 24 height 6
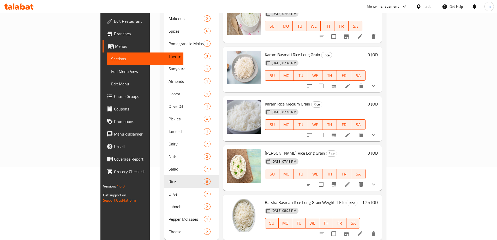
scroll to position [134, 0]
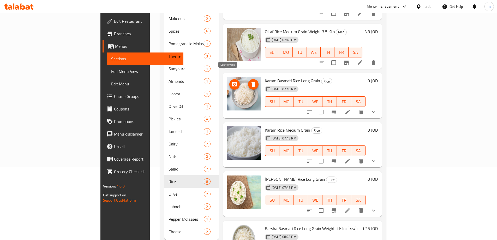
click at [248, 80] on button "delete image" at bounding box center [253, 84] width 10 height 10
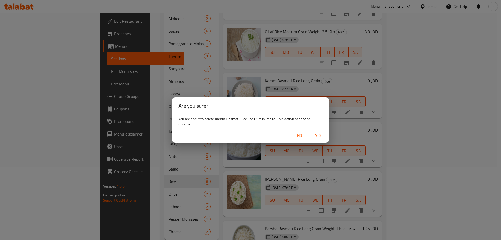
click at [318, 133] on span "Yes" at bounding box center [318, 135] width 13 height 7
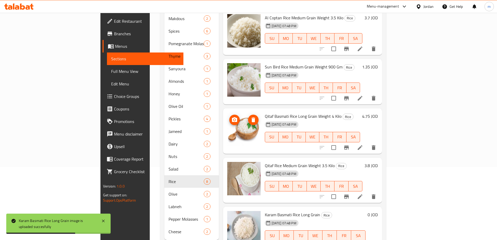
scroll to position [0, 0]
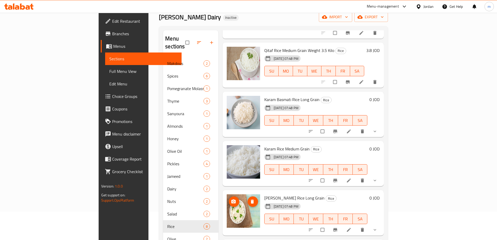
scroll to position [80, 0]
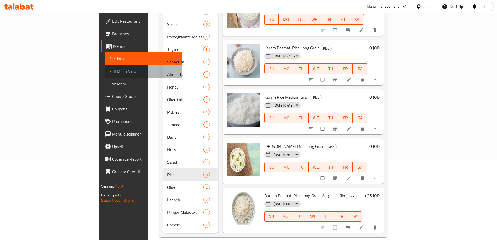
click at [109, 74] on span "Full Menu View" at bounding box center [143, 71] width 68 height 6
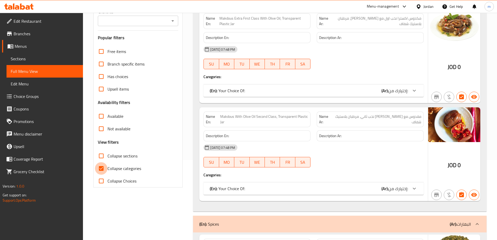
click at [102, 166] on input "Collapse categories" at bounding box center [101, 168] width 13 height 13
checkbox input "false"
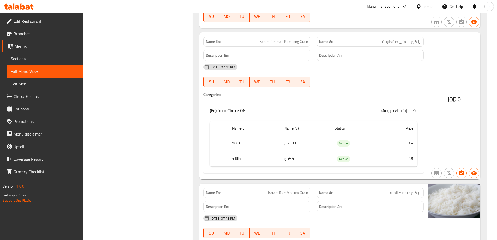
scroll to position [4289, 0]
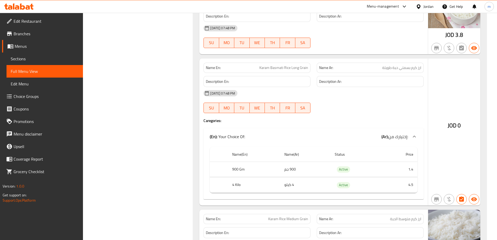
click at [449, 117] on div "JOD 0" at bounding box center [454, 131] width 52 height 147
click at [450, 89] on div "JOD 0" at bounding box center [454, 131] width 52 height 147
click at [30, 55] on link "Sections" at bounding box center [45, 58] width 76 height 13
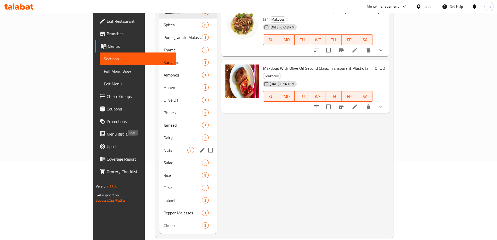
scroll to position [80, 0]
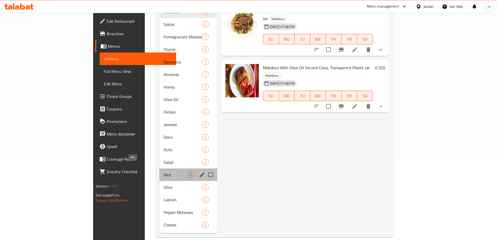
click at [164, 171] on span "Rice" at bounding box center [176, 174] width 24 height 6
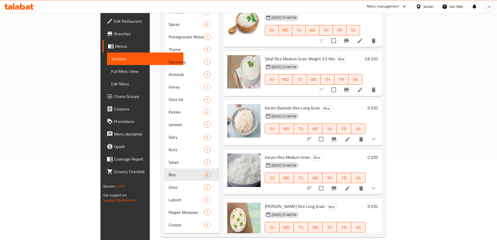
scroll to position [104, 0]
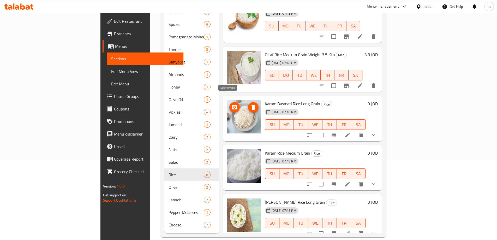
click at [251, 105] on icon "delete image" at bounding box center [253, 107] width 4 height 5
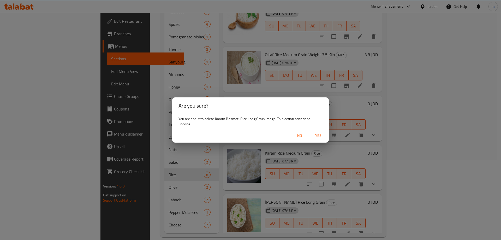
click at [316, 136] on span "Yes" at bounding box center [318, 135] width 13 height 7
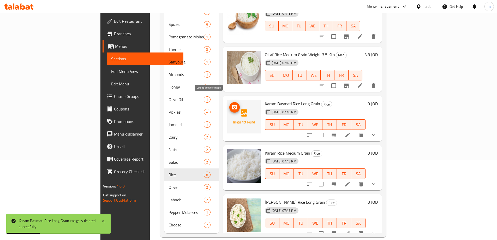
click at [232, 105] on icon "upload picture" at bounding box center [234, 107] width 5 height 5
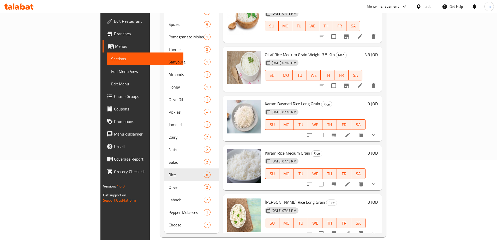
click at [111, 69] on span "Full Menu View" at bounding box center [145, 71] width 68 height 6
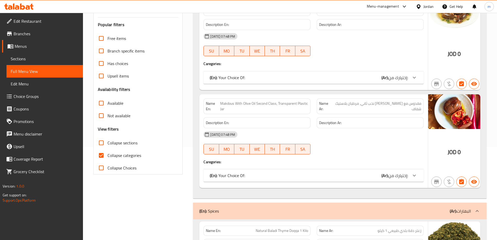
scroll to position [94, 0]
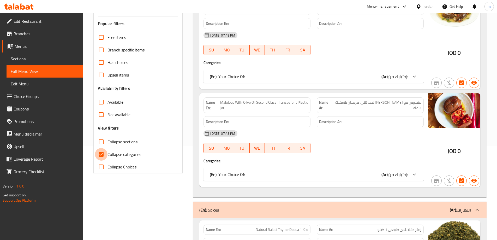
click at [104, 154] on input "Collapse categories" at bounding box center [101, 154] width 13 height 13
checkbox input "false"
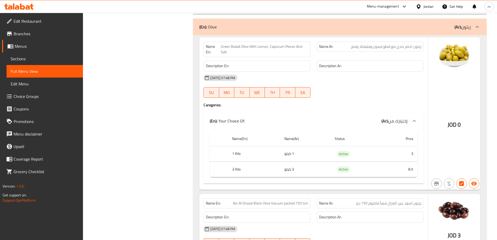
scroll to position [4863, 0]
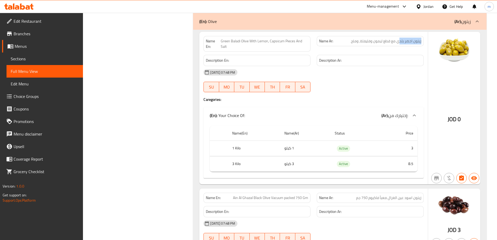
drag, startPoint x: 399, startPoint y: 41, endPoint x: 422, endPoint y: 40, distance: 22.7
click at [422, 40] on div "Name Ar: زيتون اخضر بلدي مع قطع ليمون وفليفلة، وملح" at bounding box center [370, 41] width 107 height 10
copy span "زيتون اخضر بلد"
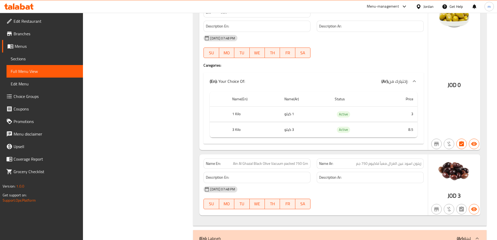
scroll to position [4967, 0]
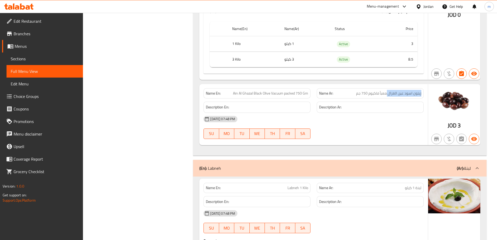
drag, startPoint x: 388, startPoint y: 94, endPoint x: 422, endPoint y: 93, distance: 33.9
click at [422, 93] on div "Name Ar: زيتون اسود عين الغزال معبأ فاكيوم 750 جم" at bounding box center [370, 93] width 107 height 10
copy span "زيتون اسود عين الغزال"
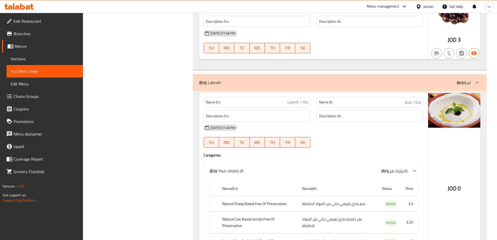
scroll to position [5124, 0]
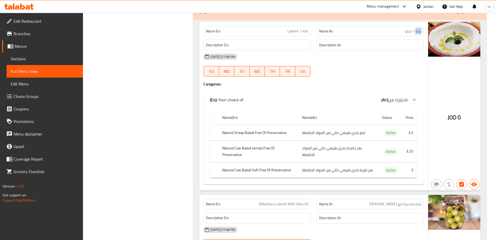
drag, startPoint x: 416, startPoint y: 31, endPoint x: 423, endPoint y: 32, distance: 7.6
click at [423, 32] on div "Name Ar: لبنة 1 كيلو" at bounding box center [370, 31] width 107 height 10
copy span "لبنة"
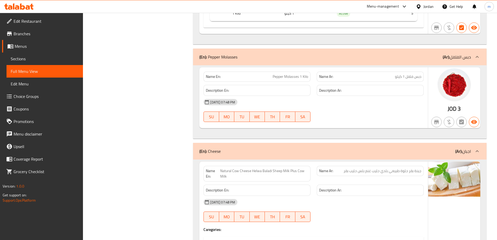
scroll to position [5437, 0]
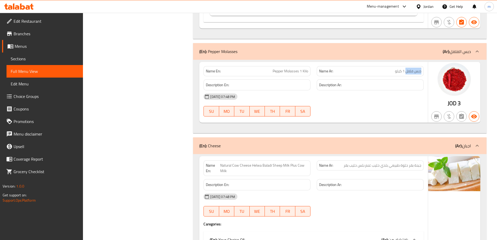
drag, startPoint x: 406, startPoint y: 71, endPoint x: 422, endPoint y: 71, distance: 16.2
click at [422, 71] on div "Name Ar: دبس فلفل 1 كيلو" at bounding box center [370, 71] width 107 height 10
copy span "دبس فلفل"
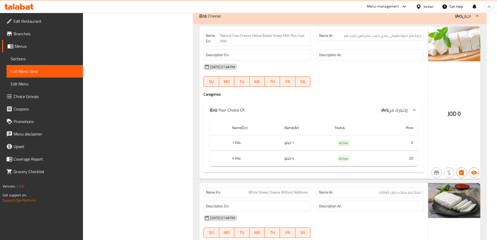
scroll to position [5541, 0]
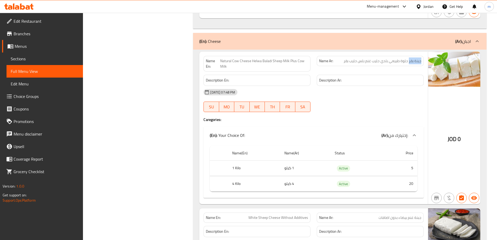
drag, startPoint x: 409, startPoint y: 60, endPoint x: 425, endPoint y: 61, distance: 16.2
click at [425, 61] on div "Name Ar: جبنة بقر حلوة طبيعي بلدي حليب غنم بلس حليب بقر" at bounding box center [370, 64] width 113 height 22
copy span "جبنة بقر"
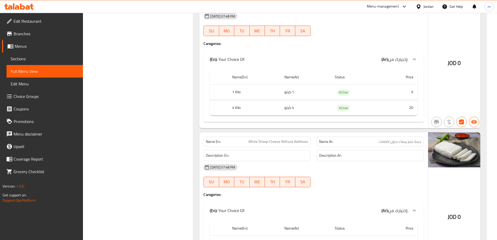
scroll to position [5671, 0]
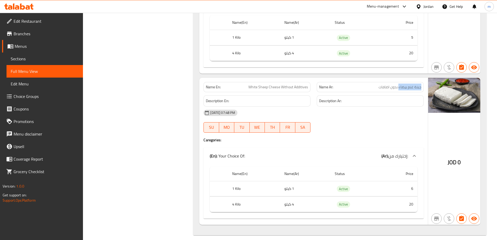
drag, startPoint x: 399, startPoint y: 87, endPoint x: 422, endPoint y: 87, distance: 23.2
click at [422, 87] on div "Name Ar: جبنة غنم بيضاء بدون اضافات" at bounding box center [370, 87] width 107 height 10
copy span "جبنة غنم بيضاء"
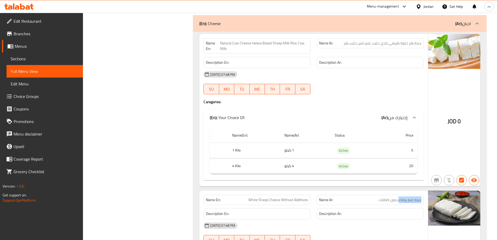
scroll to position [5547, 0]
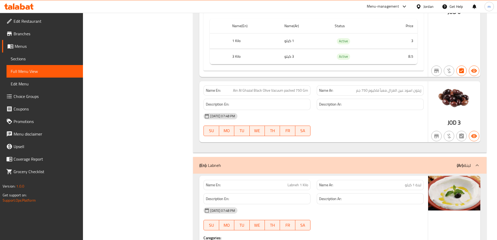
scroll to position [4895, 0]
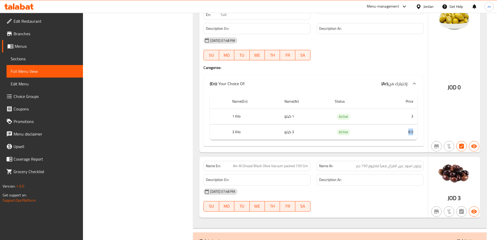
drag, startPoint x: 408, startPoint y: 132, endPoint x: 414, endPoint y: 132, distance: 6.0
click at [414, 132] on td "8.5" at bounding box center [399, 131] width 35 height 15
copy td "8.5"
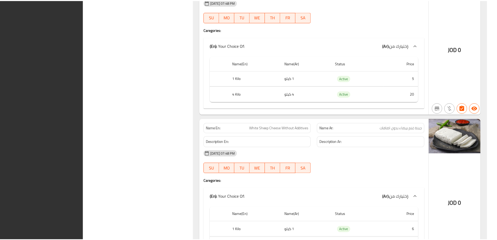
scroll to position [5665, 0]
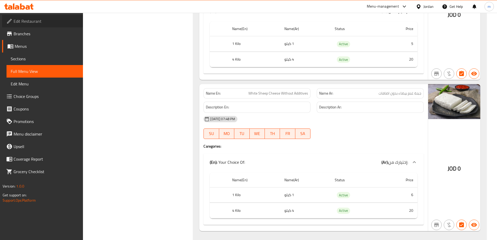
click at [32, 21] on span "Edit Restaurant" at bounding box center [46, 21] width 65 height 6
